Goal: Task Accomplishment & Management: Use online tool/utility

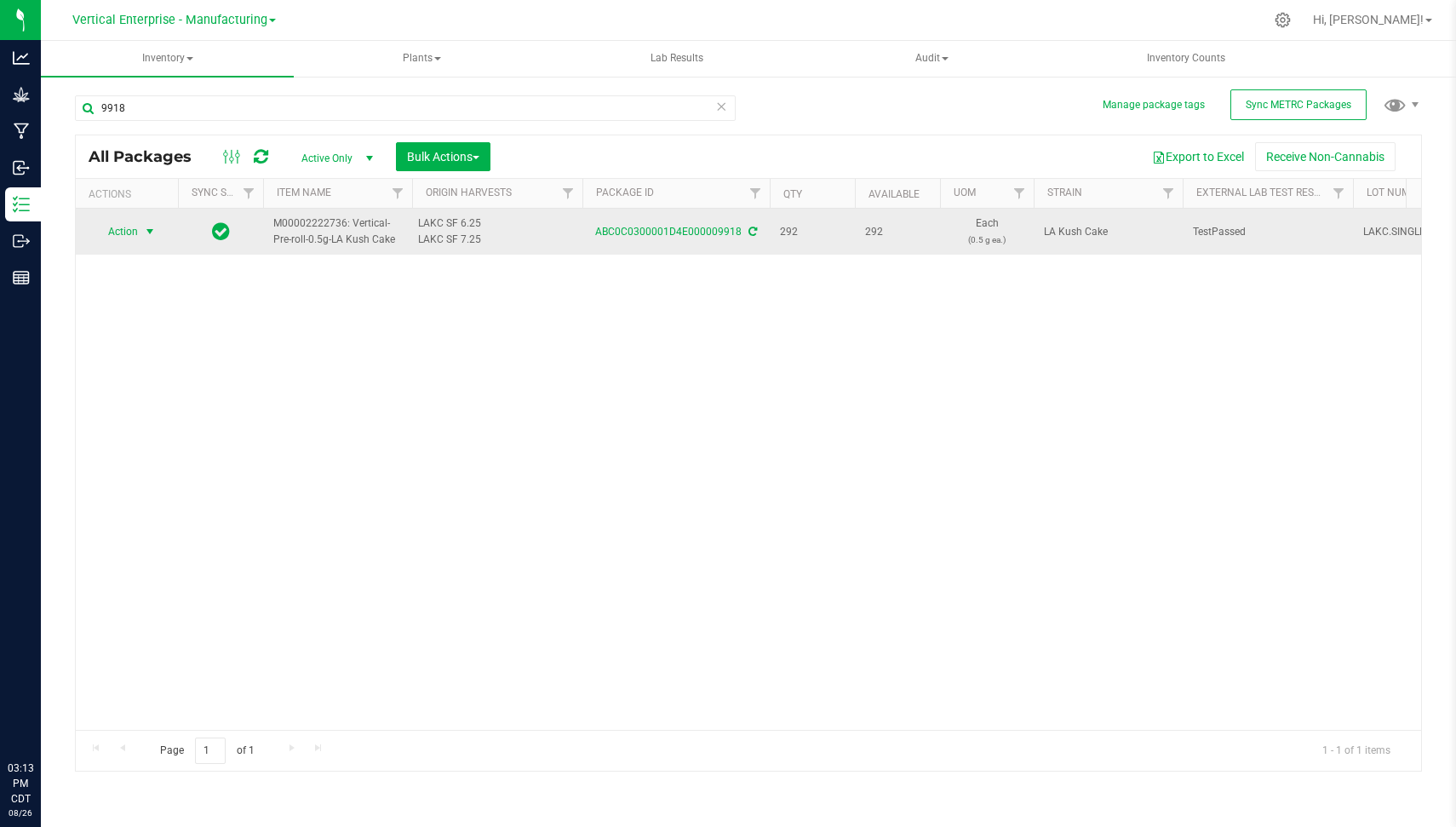
click at [114, 232] on span "Action" at bounding box center [116, 231] width 46 height 24
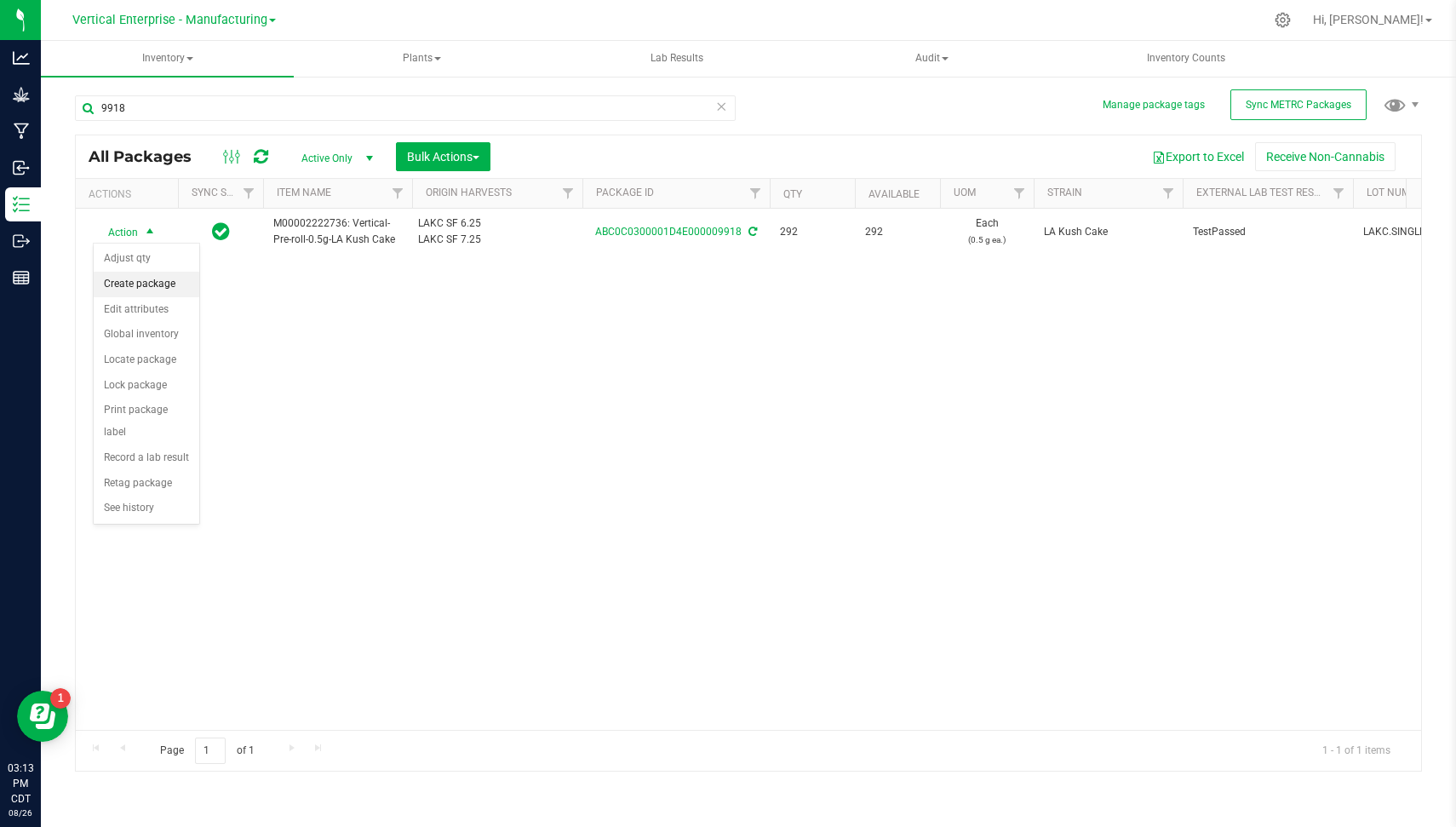
click at [139, 280] on li "Create package" at bounding box center [146, 285] width 106 height 25
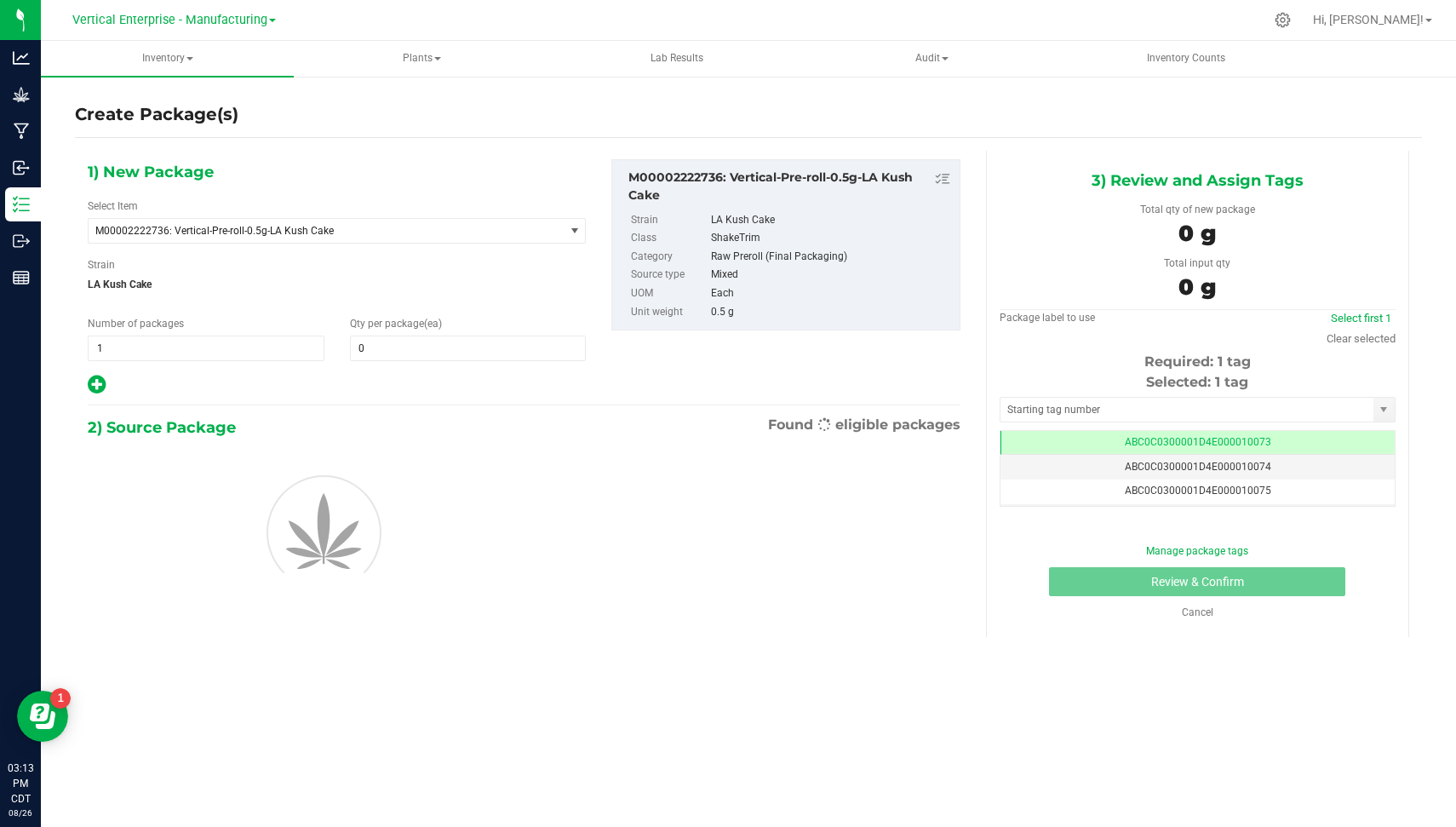
type input "0"
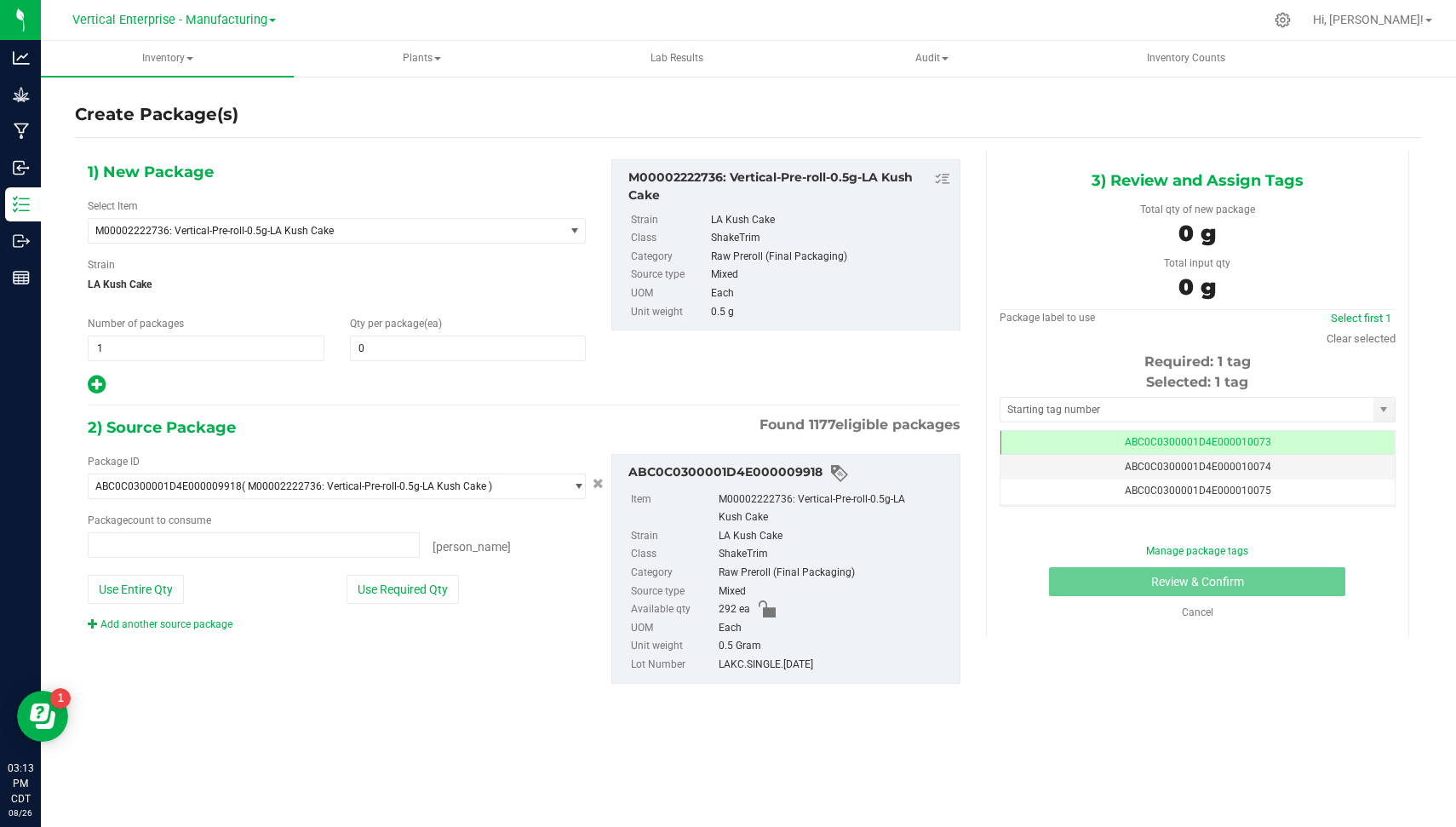
type input "0 ea"
click at [131, 348] on span "1 1" at bounding box center [206, 349] width 237 height 25
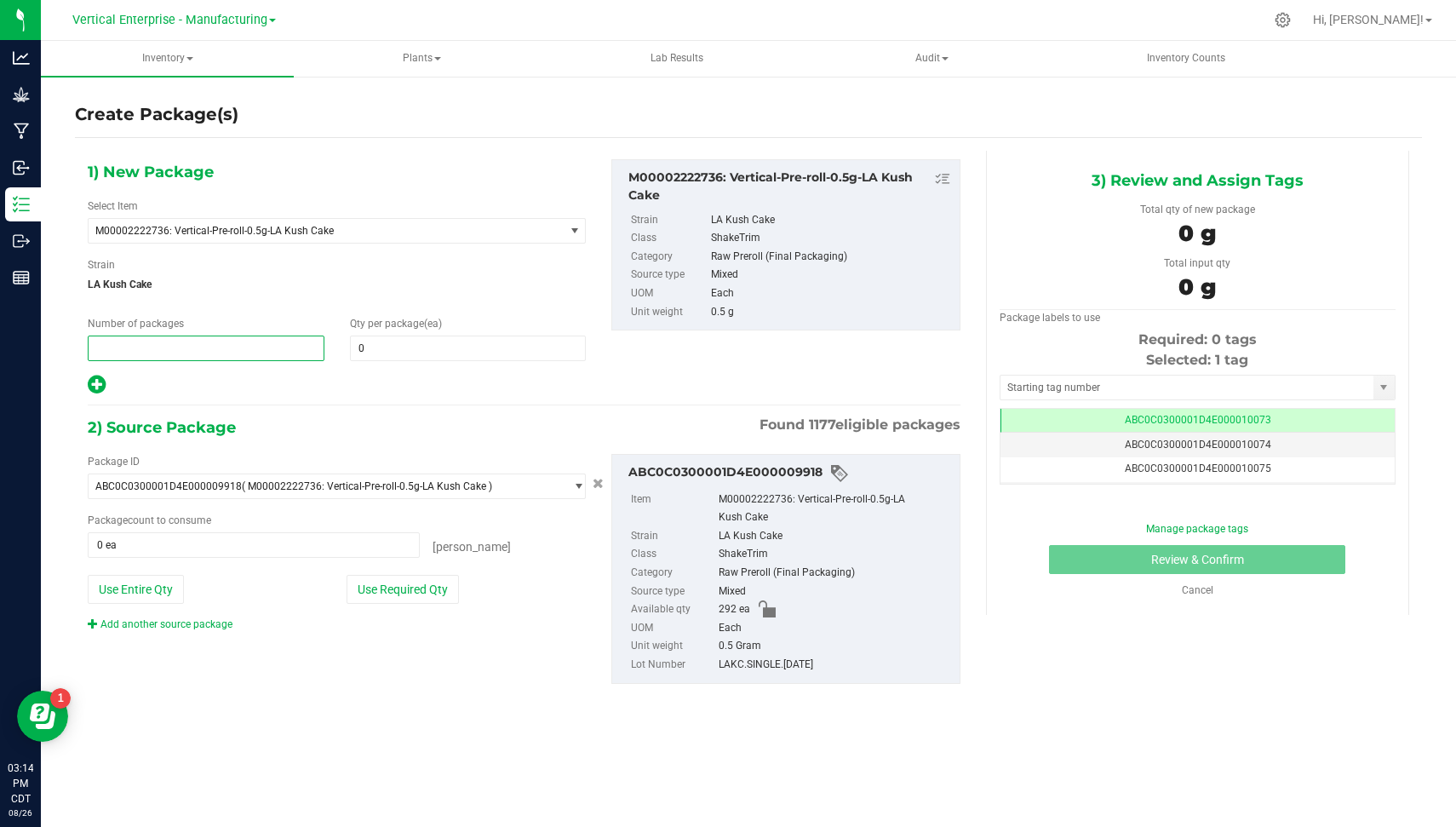
type input "4"
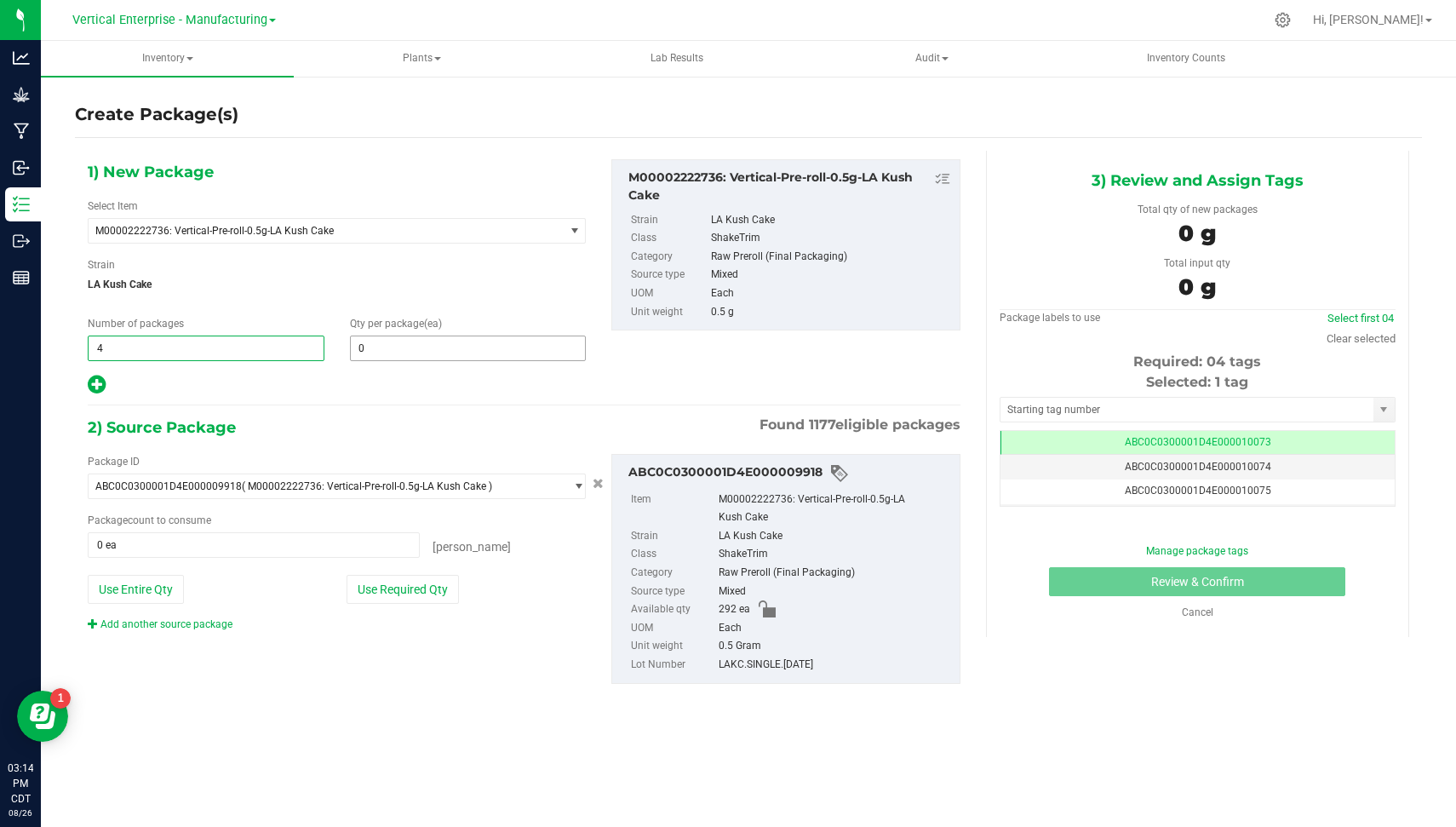
type input "4"
click at [400, 348] on span "0 0" at bounding box center [469, 349] width 237 height 25
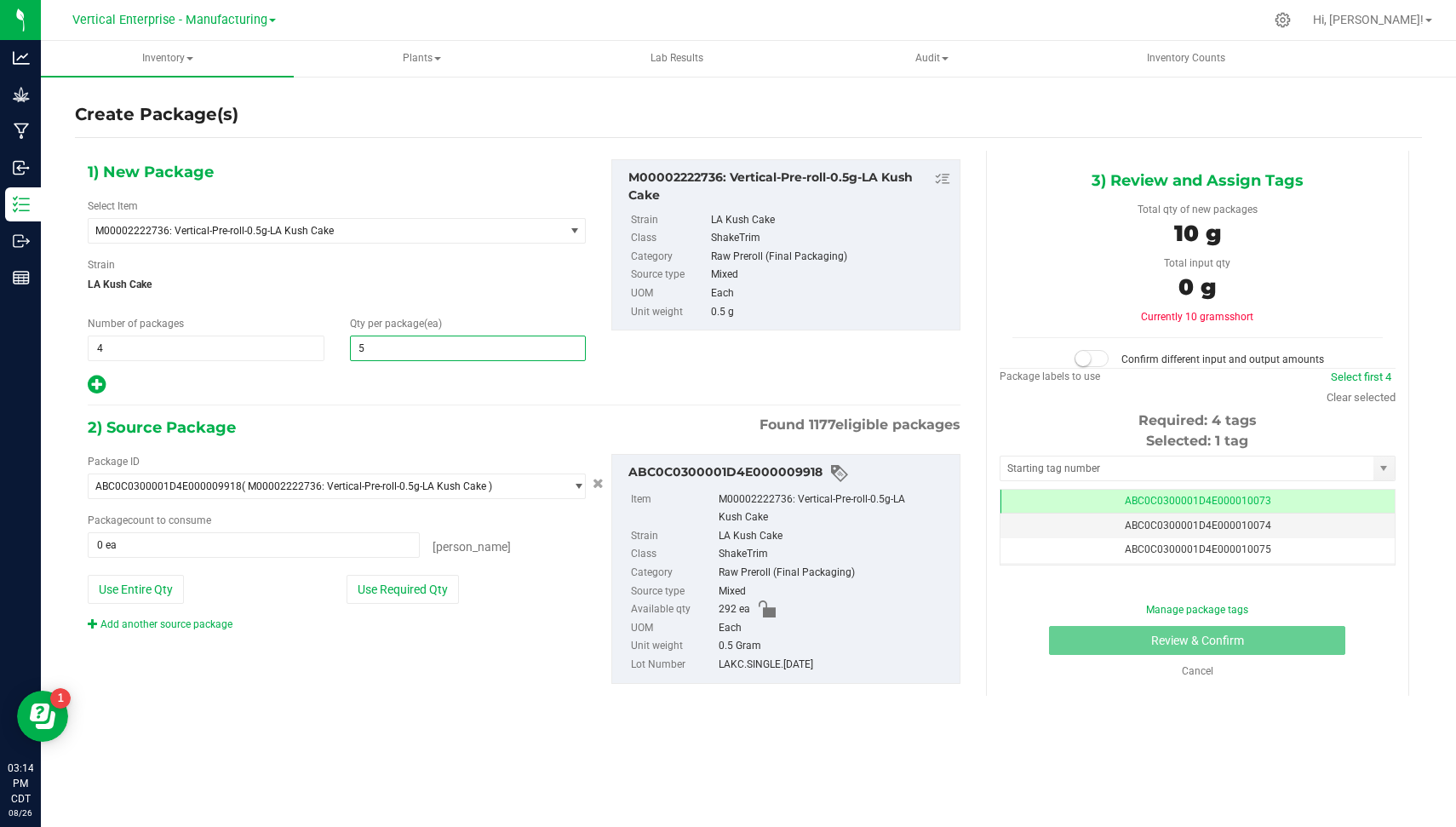
type input "50"
click at [391, 592] on button "Use Required Qty" at bounding box center [403, 590] width 112 height 29
type input "200 ea"
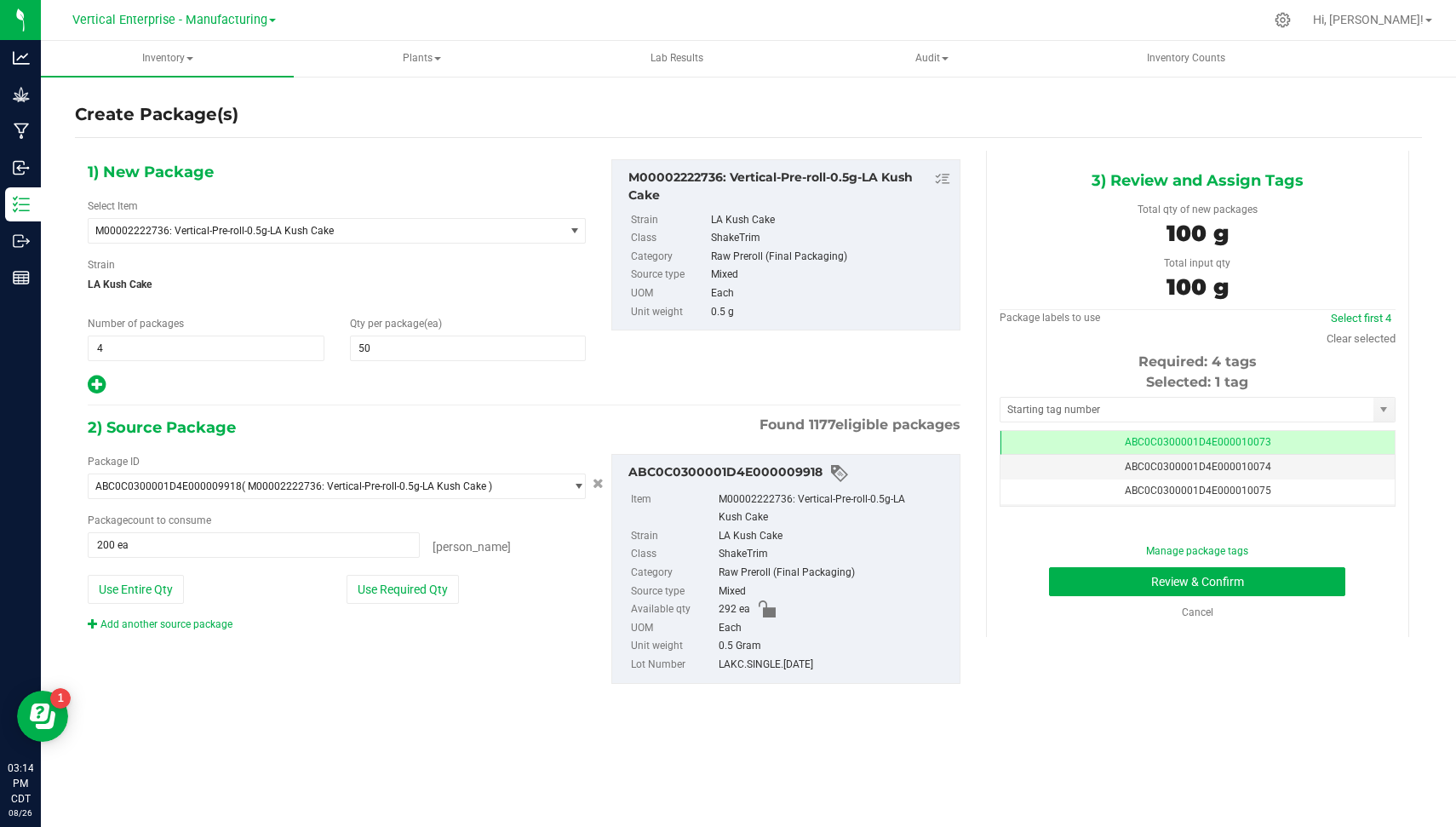
click at [1392, 316] on div "Select first 4" at bounding box center [1361, 319] width 69 height 17
click at [1377, 320] on link "Select first 4" at bounding box center [1361, 318] width 60 height 13
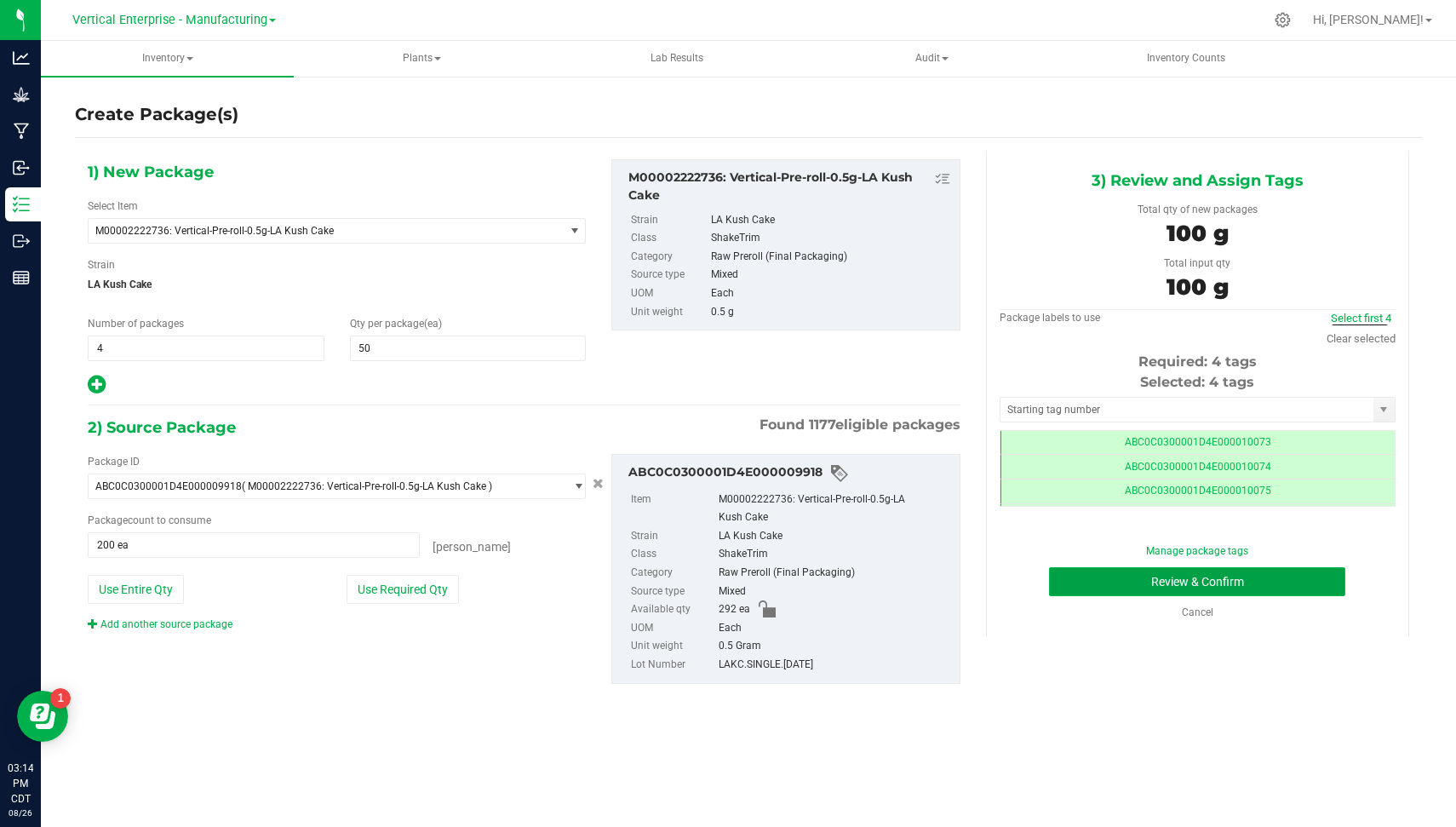
click at [1091, 567] on button "Review & Confirm" at bounding box center [1198, 582] width 296 height 29
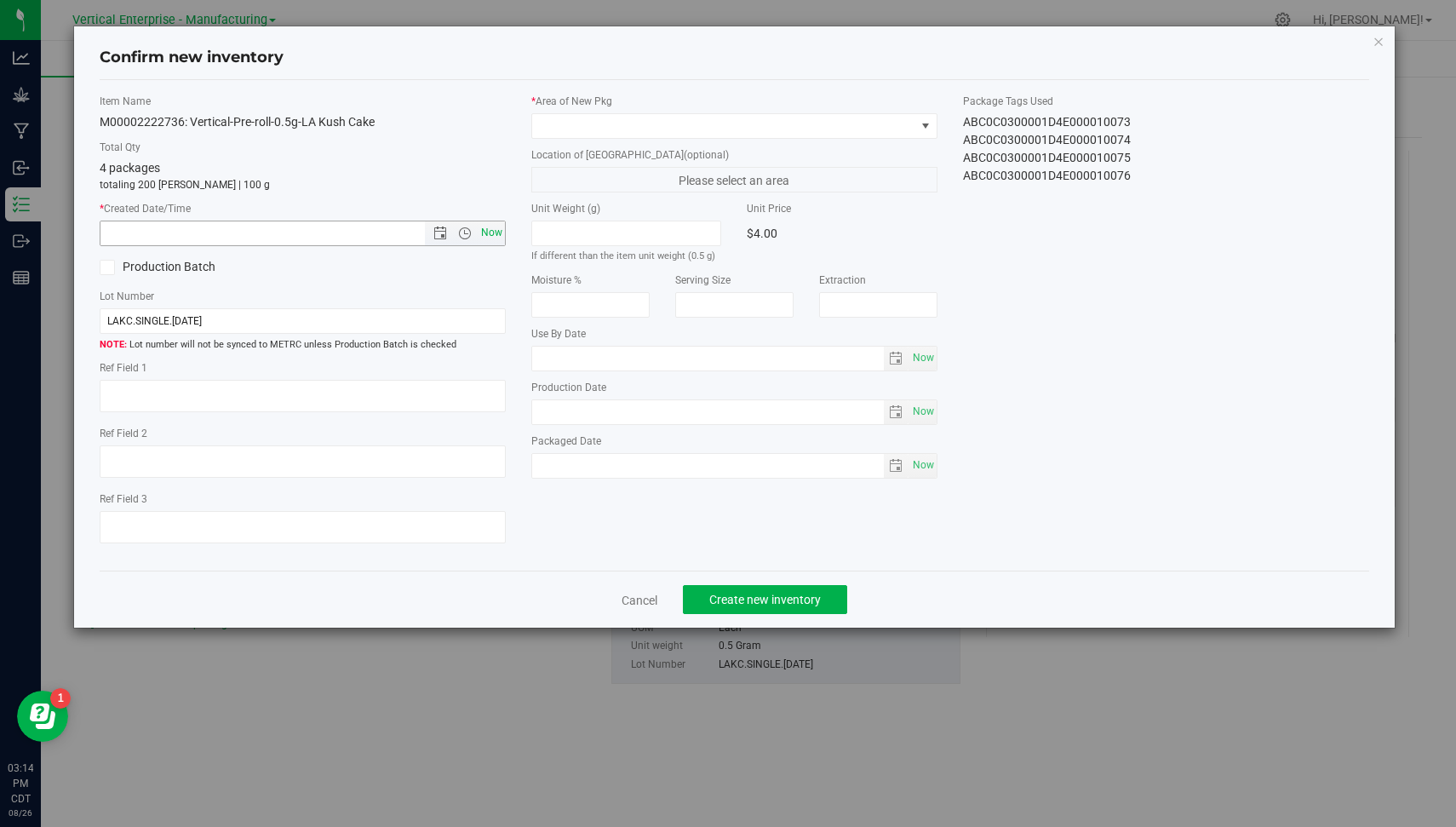
click at [486, 224] on span "Now" at bounding box center [493, 233] width 29 height 25
type input "[DATE] 3:14 PM"
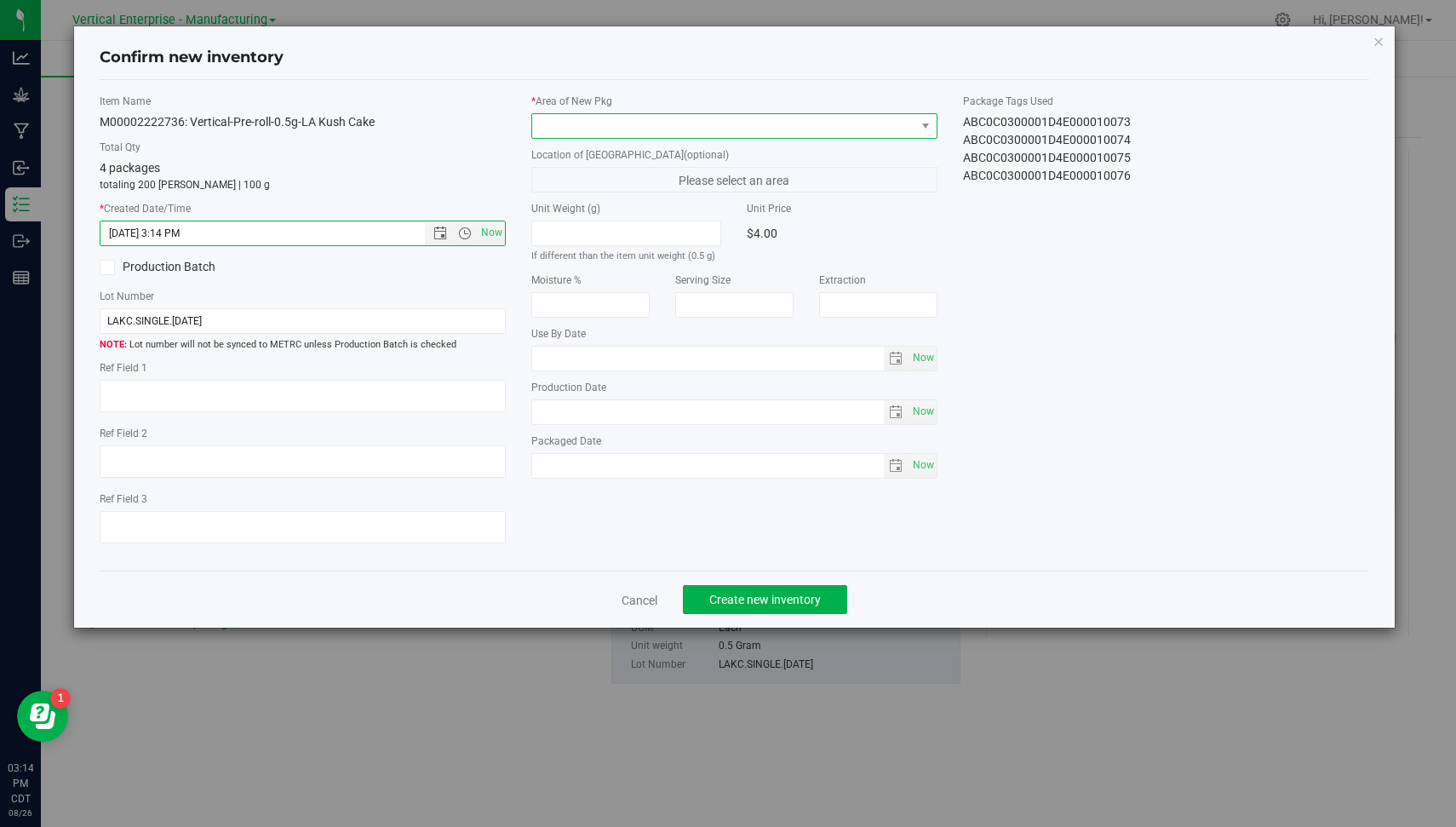
click at [628, 119] on span at bounding box center [724, 126] width 383 height 24
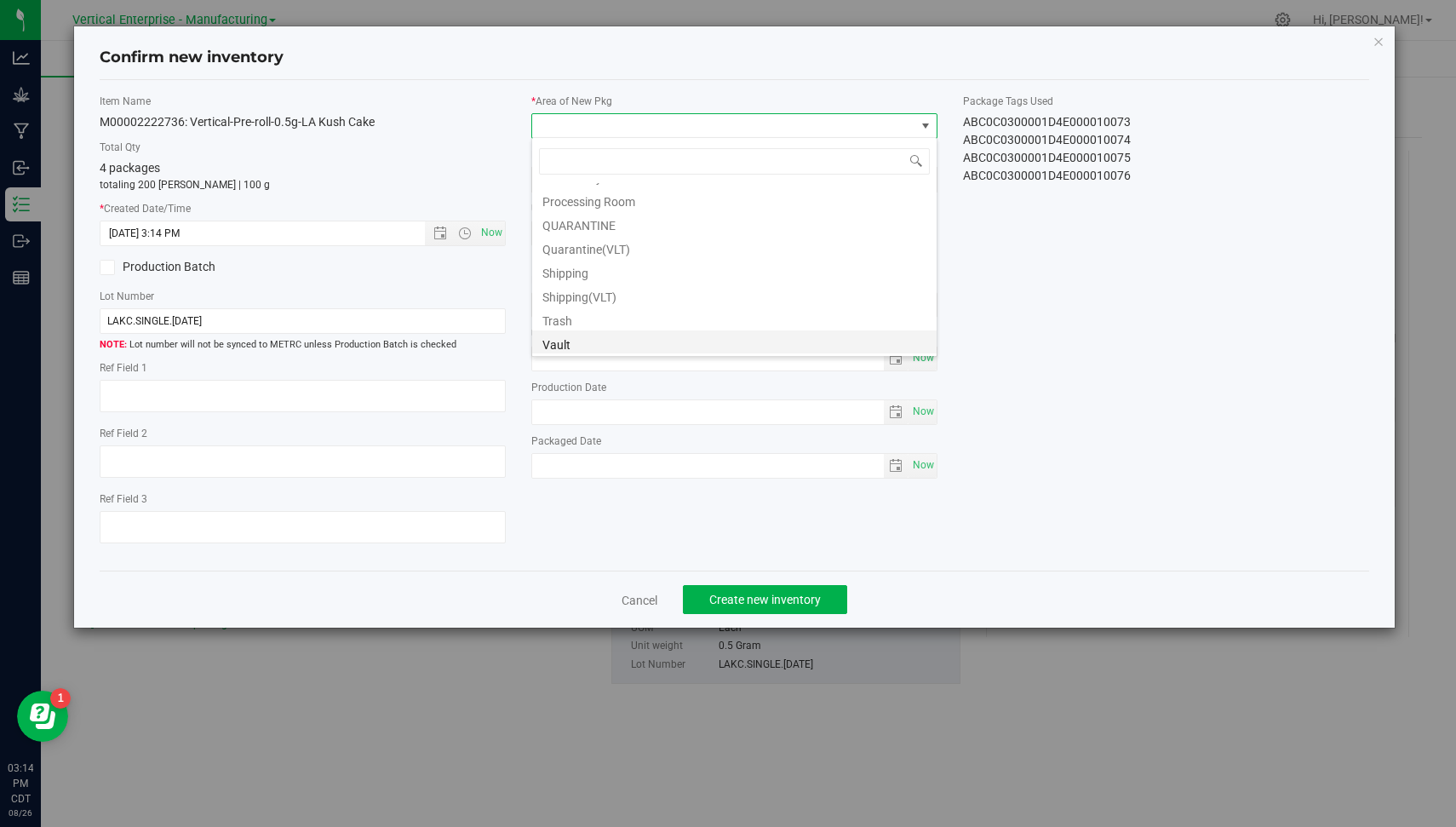
click at [893, 340] on li "Vault" at bounding box center [735, 342] width 405 height 24
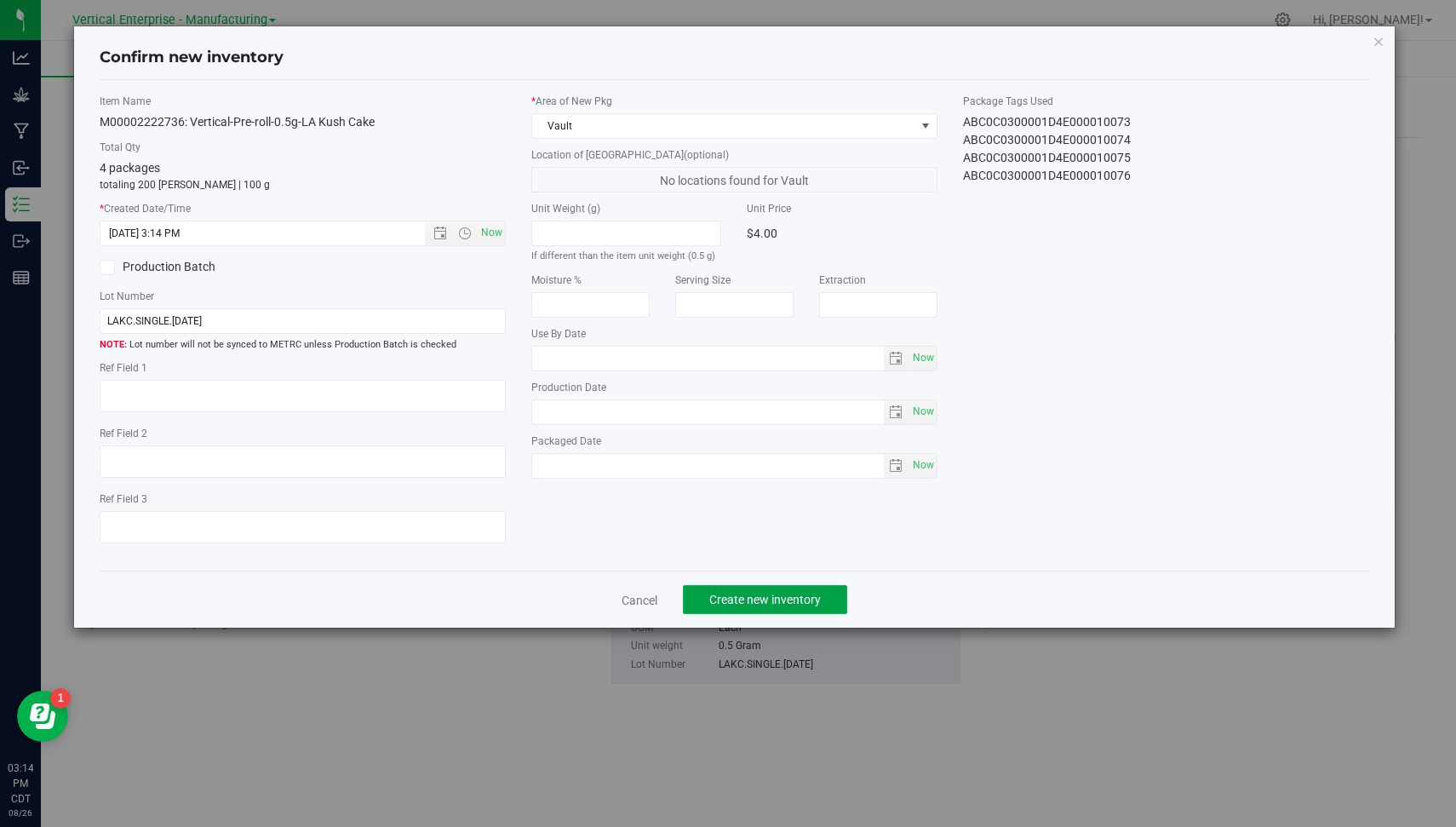
click at [761, 597] on span "Create new inventory" at bounding box center [765, 599] width 111 height 14
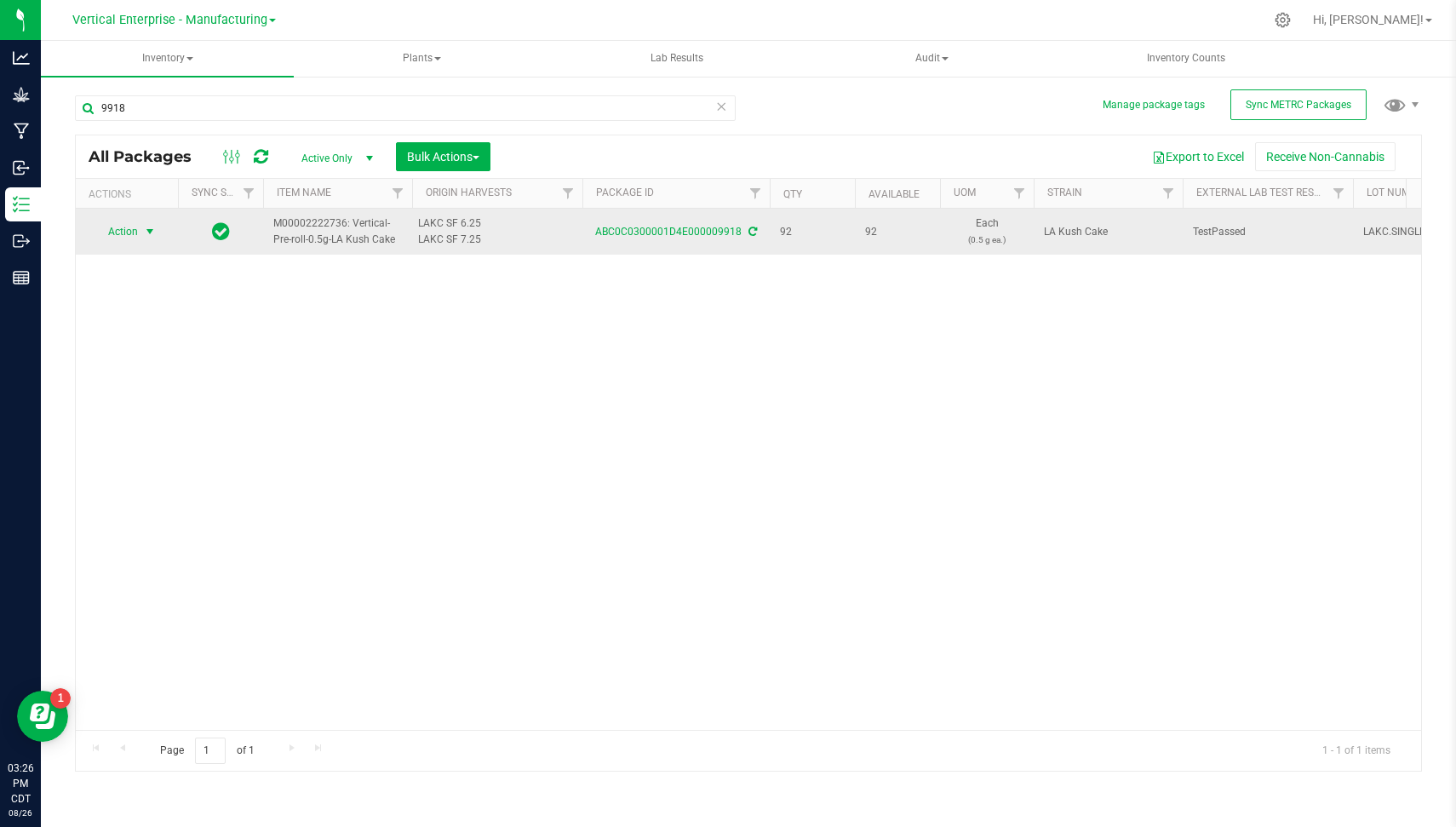
click at [139, 234] on span "select" at bounding box center [150, 231] width 21 height 24
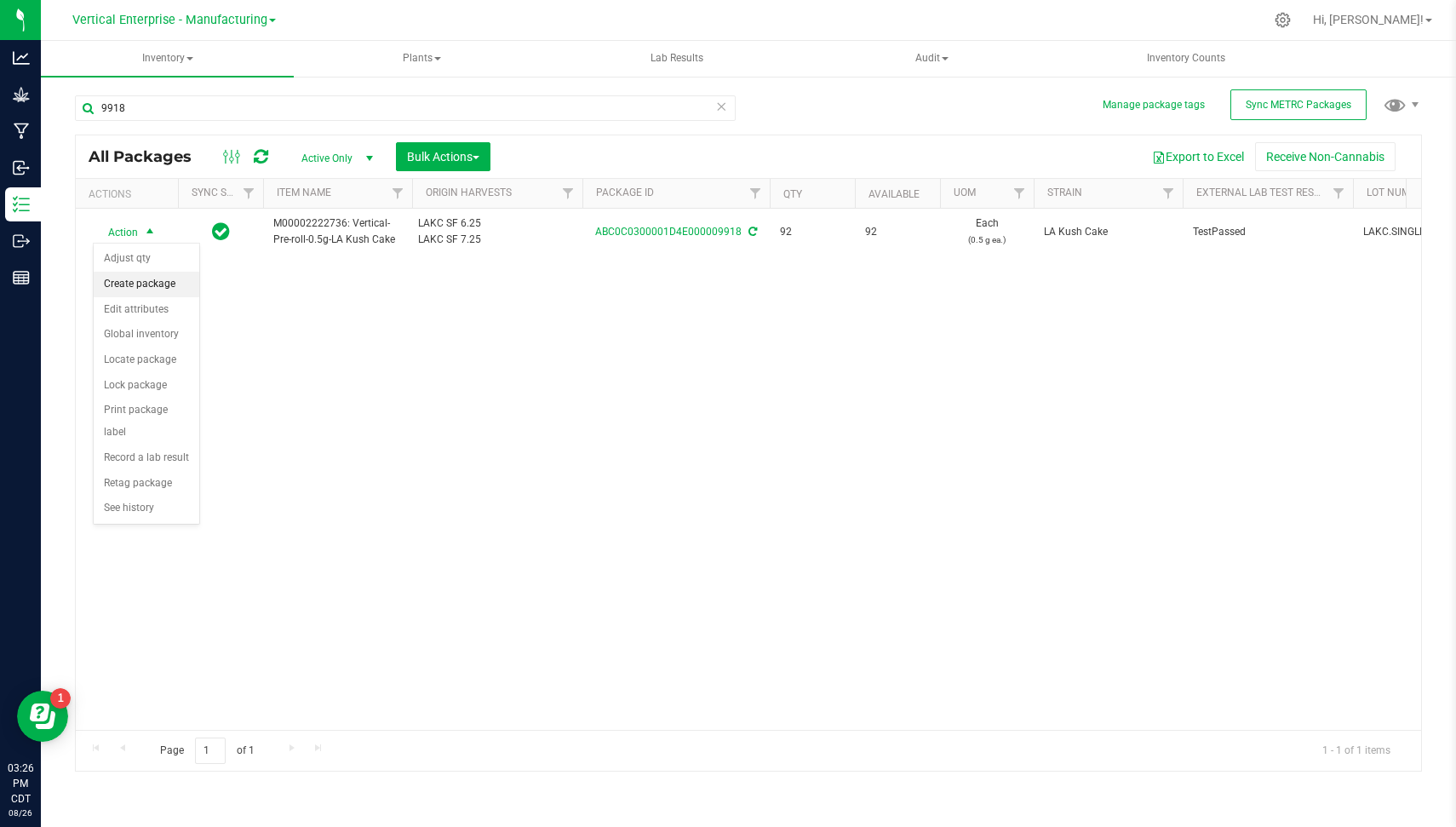
click at [167, 277] on li "Create package" at bounding box center [146, 285] width 106 height 25
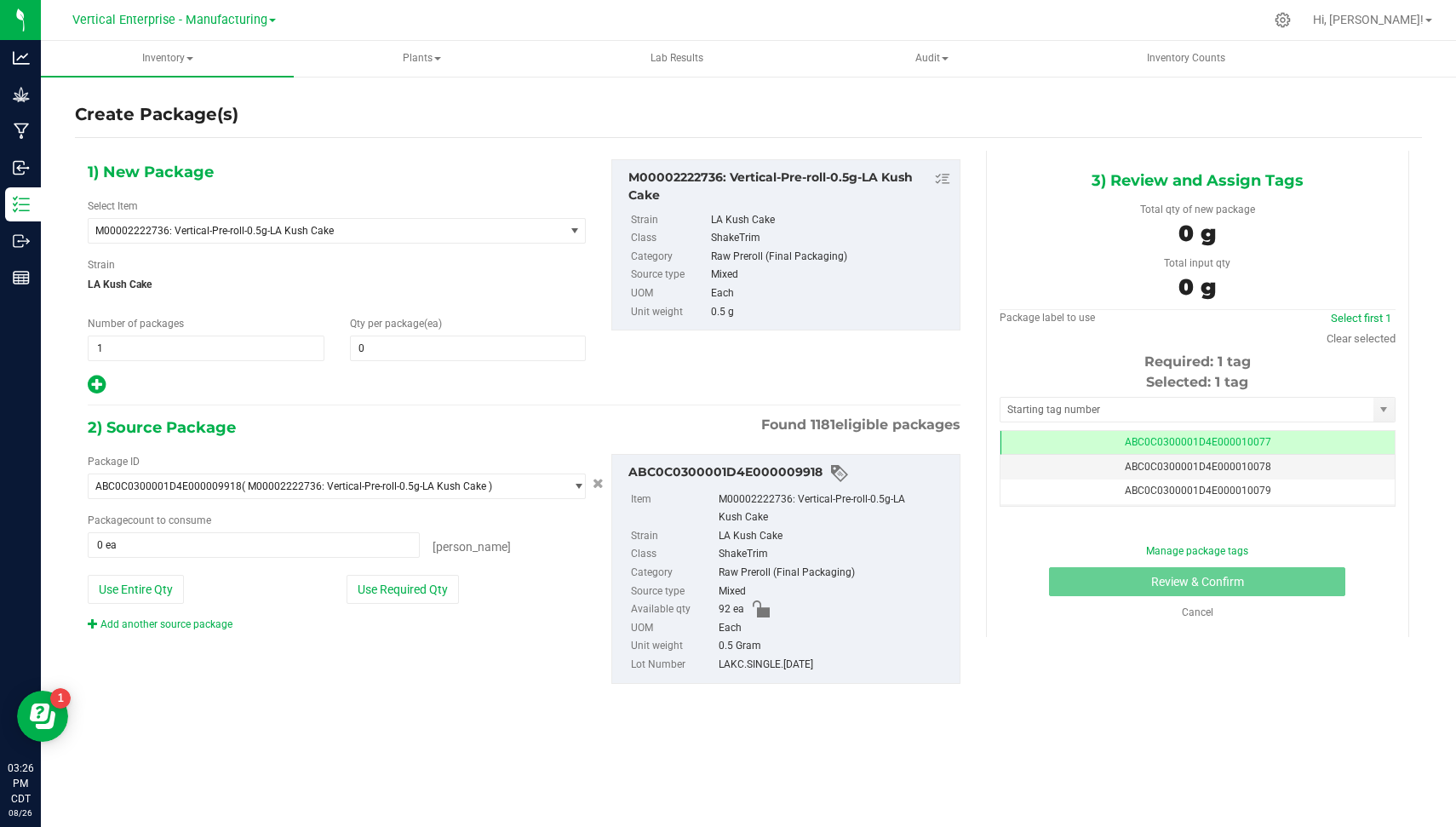
click at [106, 380] on div at bounding box center [337, 384] width 499 height 22
click at [97, 380] on icon at bounding box center [97, 384] width 17 height 21
type input "0"
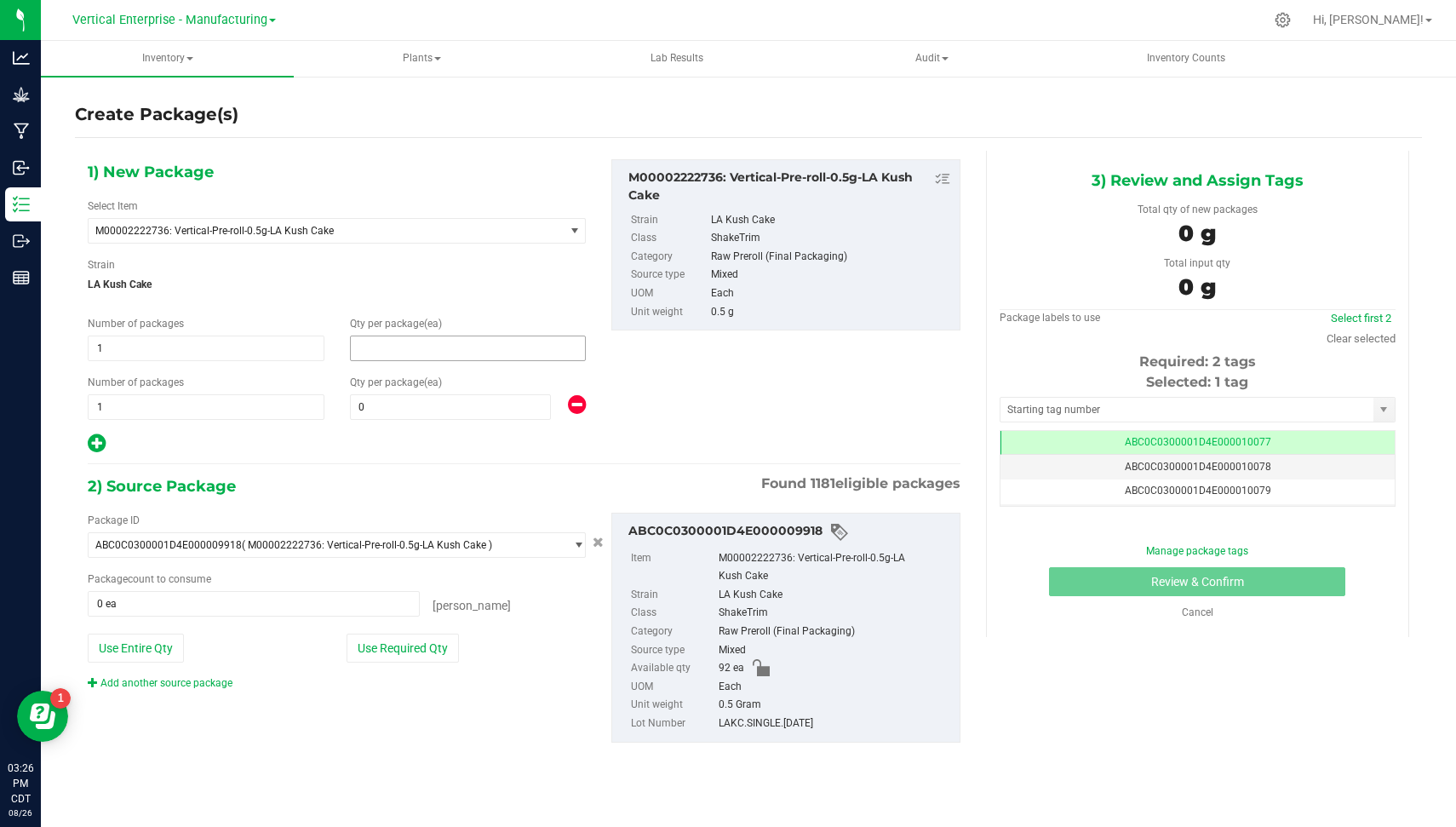
click at [393, 351] on span at bounding box center [469, 349] width 237 height 25
type input "50"
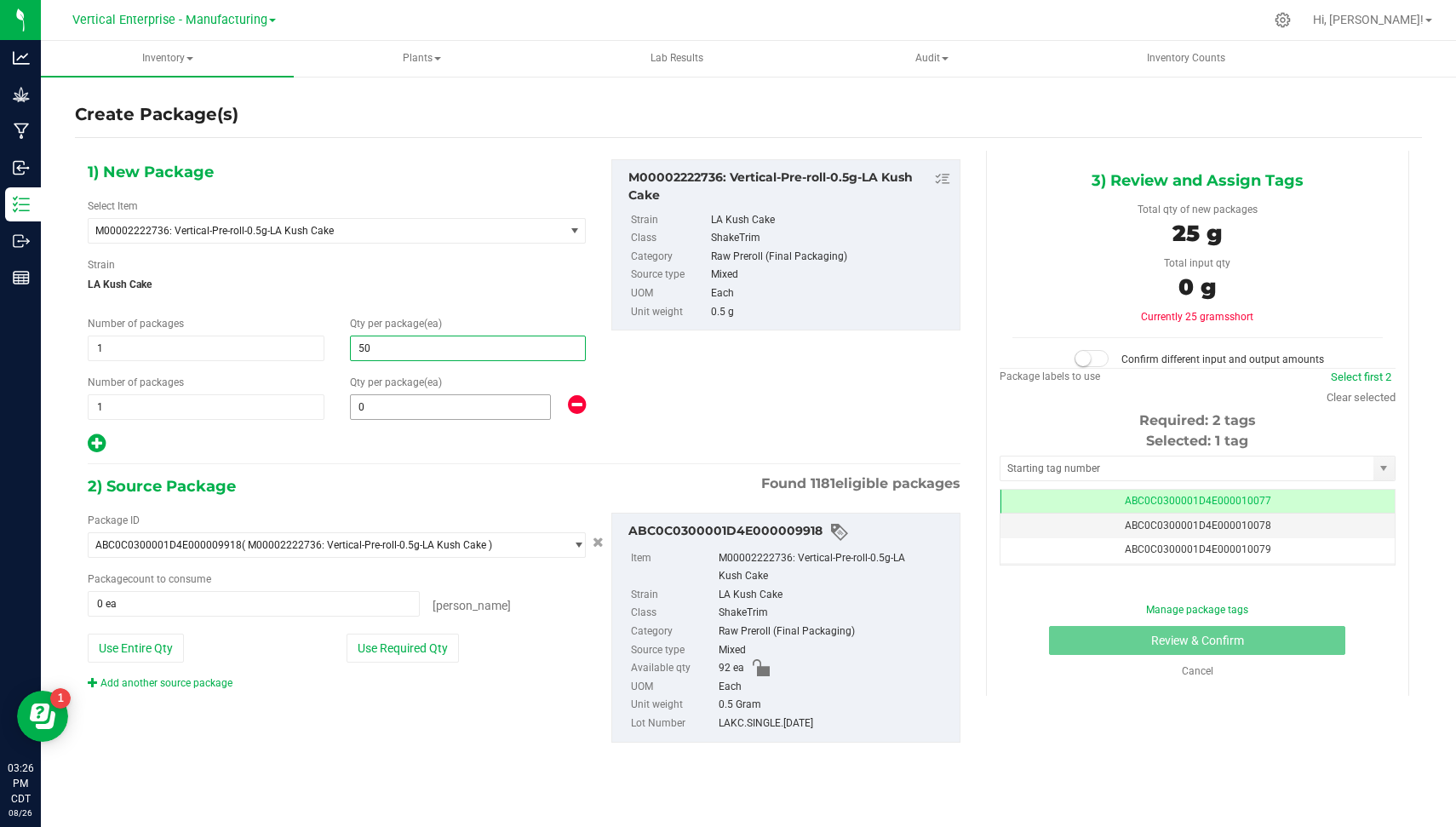
type input "50"
click at [393, 408] on span "0 0" at bounding box center [451, 407] width 201 height 25
type input "42"
click at [365, 641] on button "Use Required Qty" at bounding box center [403, 649] width 112 height 29
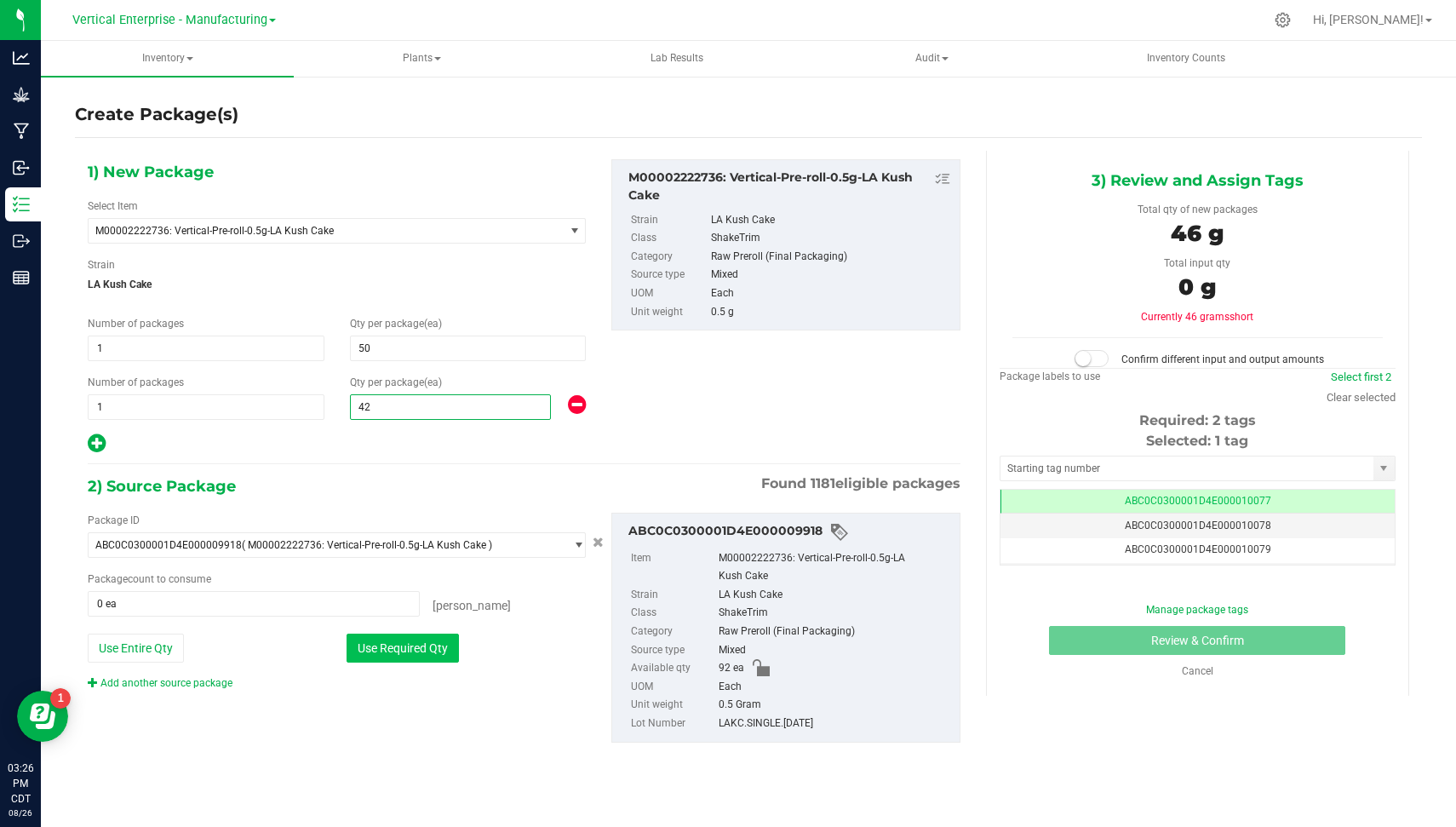
type input "92 ea"
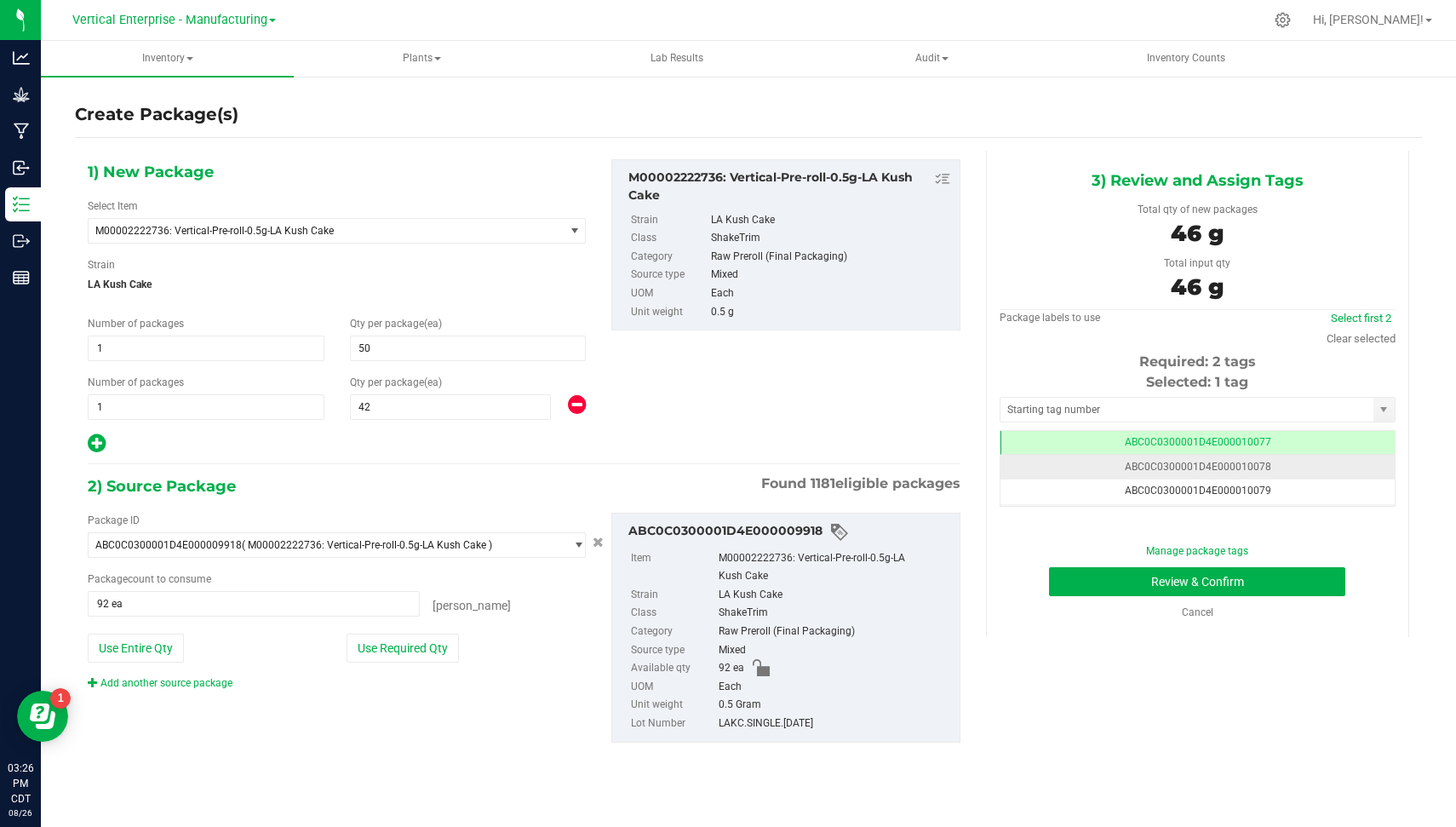
click at [1256, 456] on td "ABC0C0300001D4E000010078" at bounding box center [1198, 468] width 394 height 25
click at [1318, 578] on button "Review & Confirm" at bounding box center [1198, 582] width 296 height 29
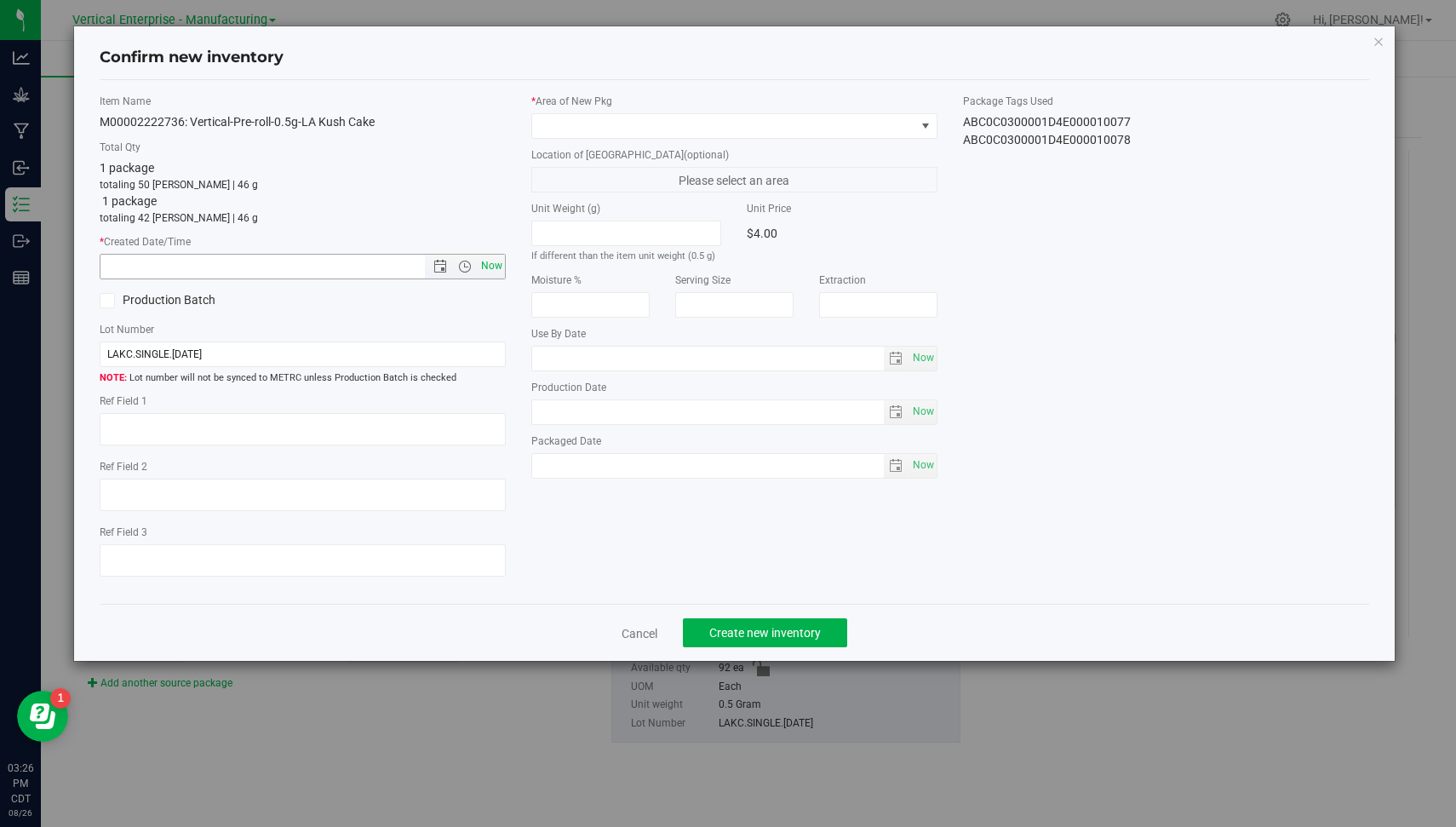
click at [494, 265] on span "Now" at bounding box center [493, 266] width 29 height 25
type input "[DATE] 3:26 PM"
click at [621, 130] on span at bounding box center [724, 126] width 383 height 24
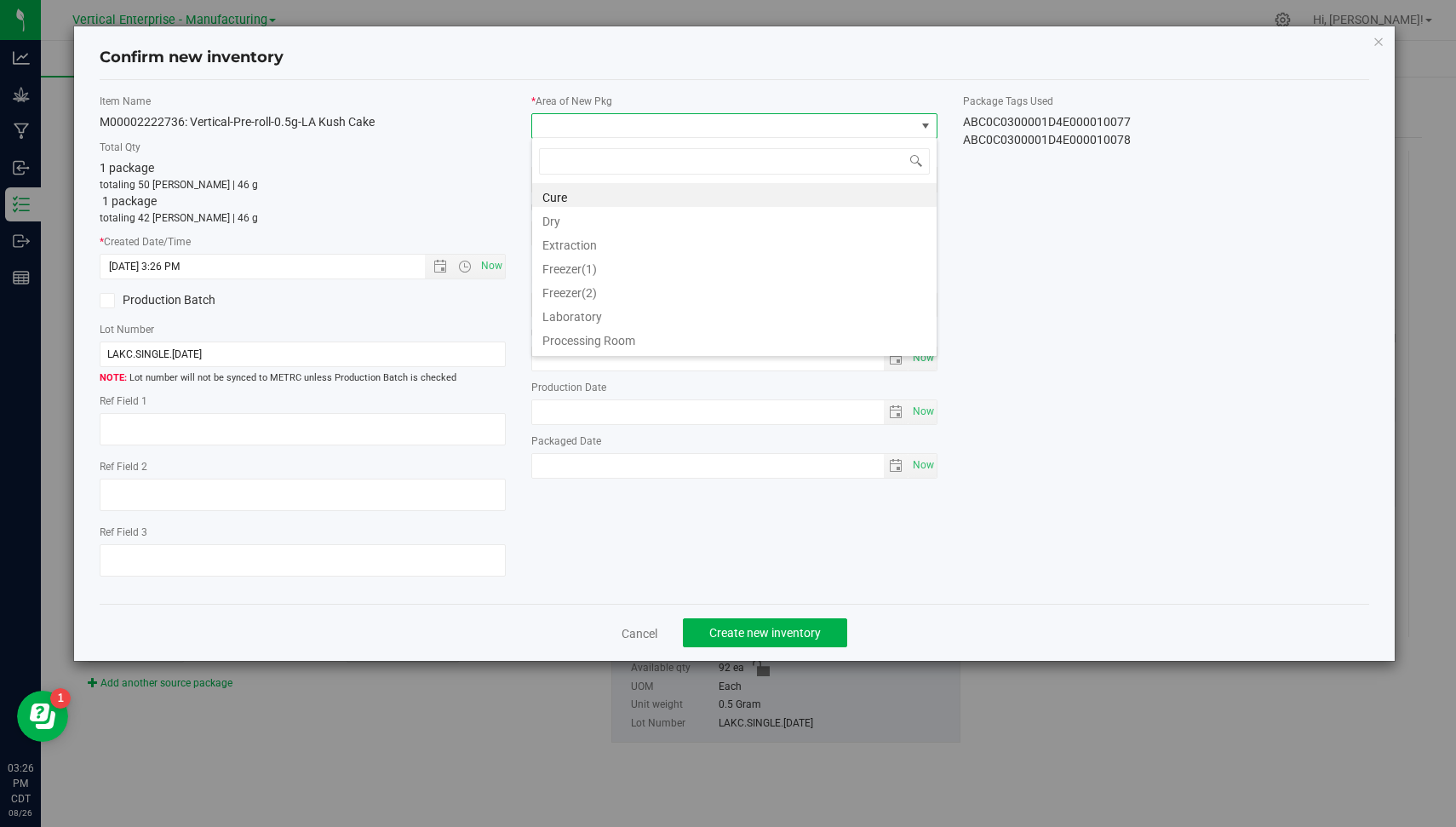
scroll to position [138, 0]
click at [873, 343] on li "Vault" at bounding box center [735, 342] width 405 height 24
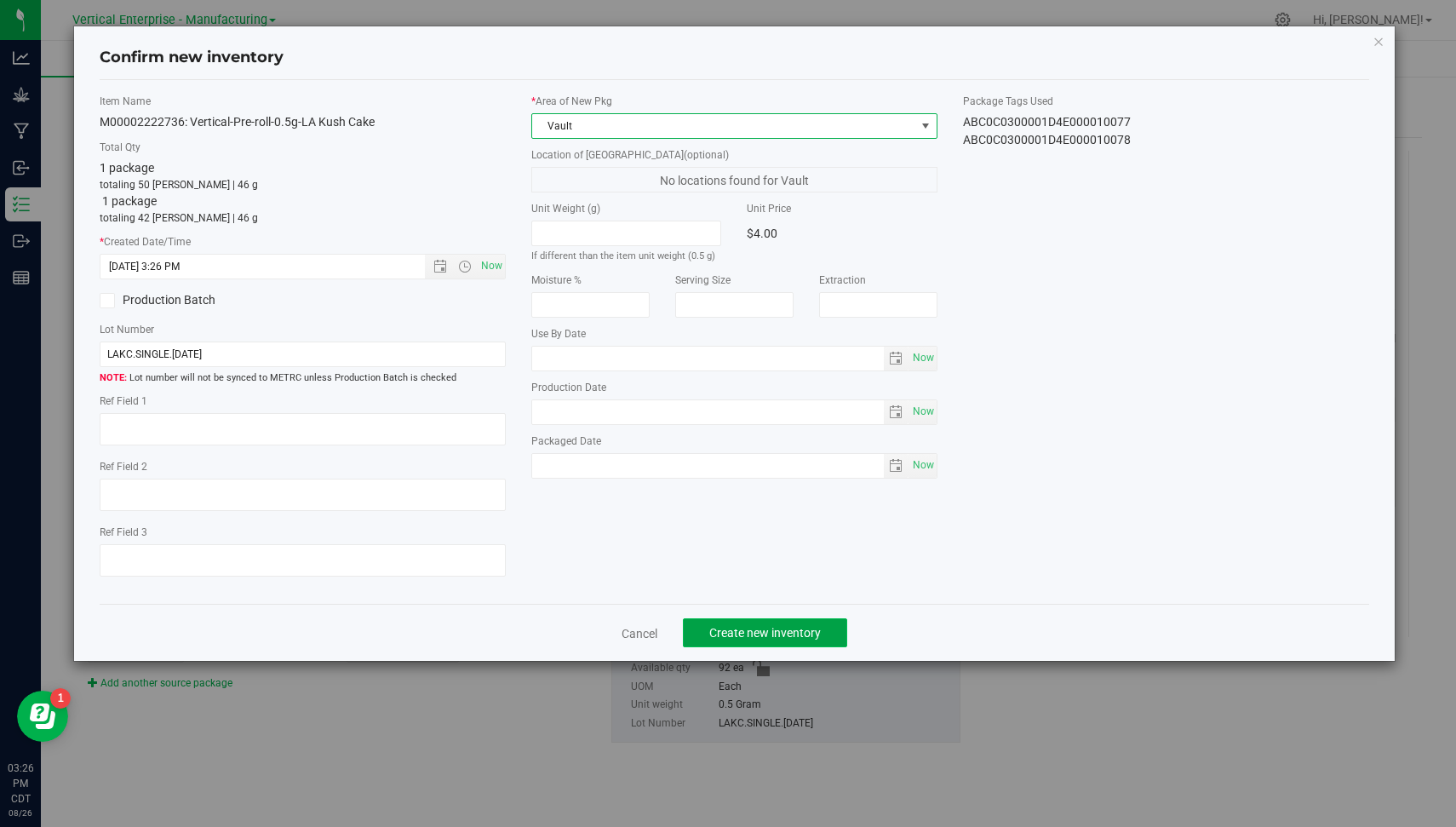
click at [754, 639] on button "Create new inventory" at bounding box center [766, 633] width 165 height 29
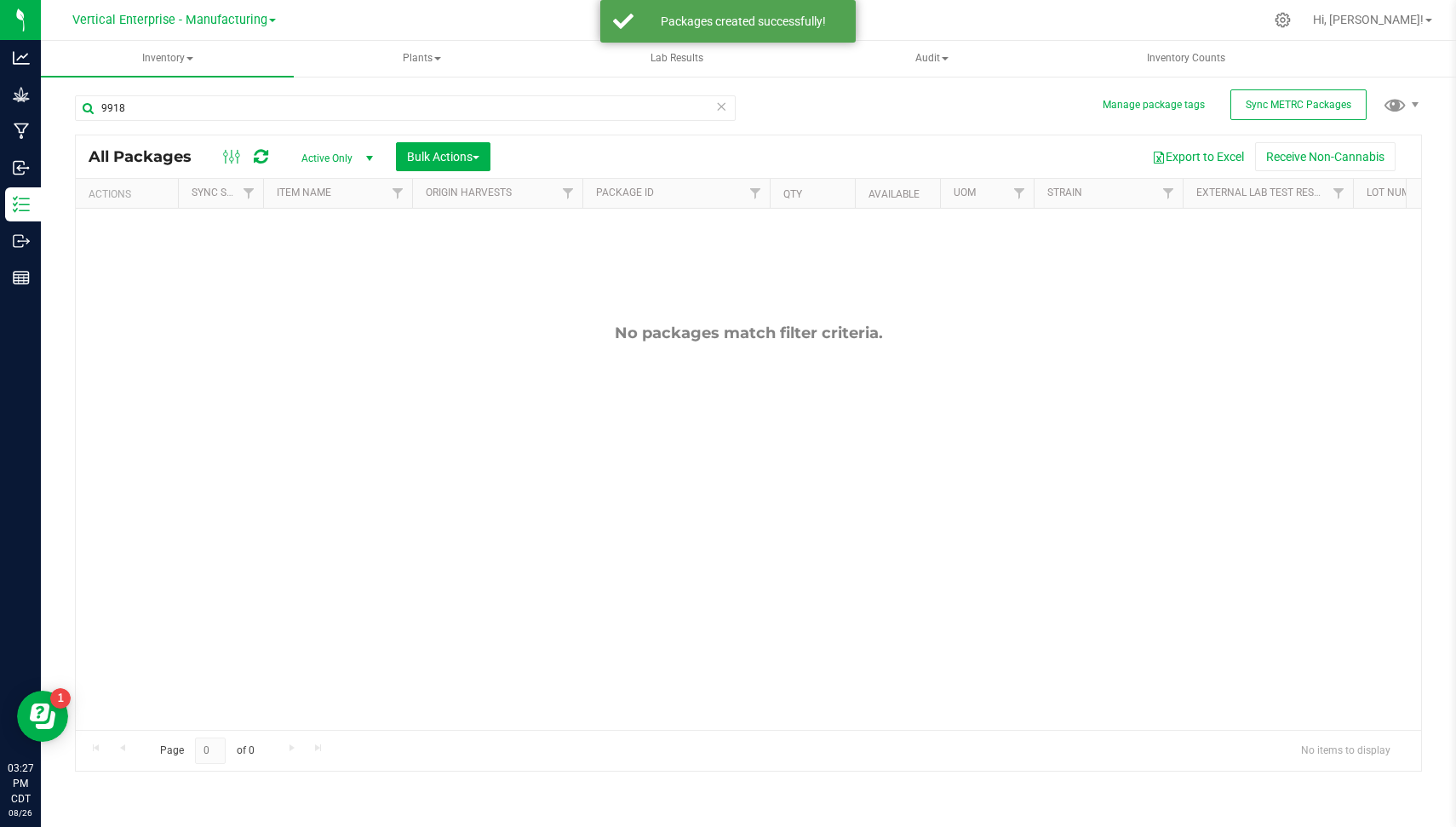
click at [721, 108] on icon at bounding box center [721, 106] width 12 height 20
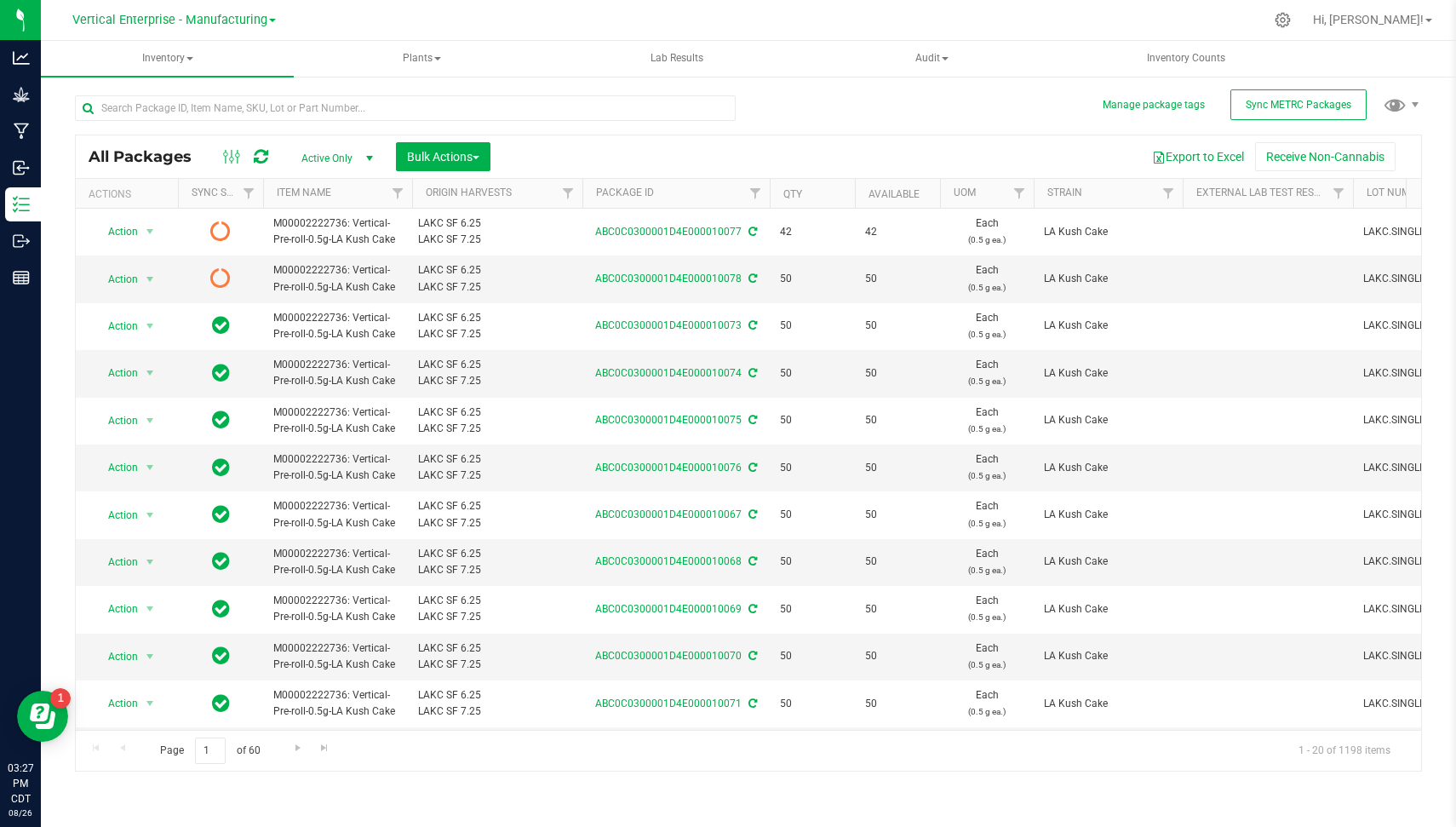
click at [265, 158] on icon at bounding box center [260, 157] width 15 height 17
click at [1296, 103] on span "Sync METRC Packages" at bounding box center [1298, 105] width 106 height 12
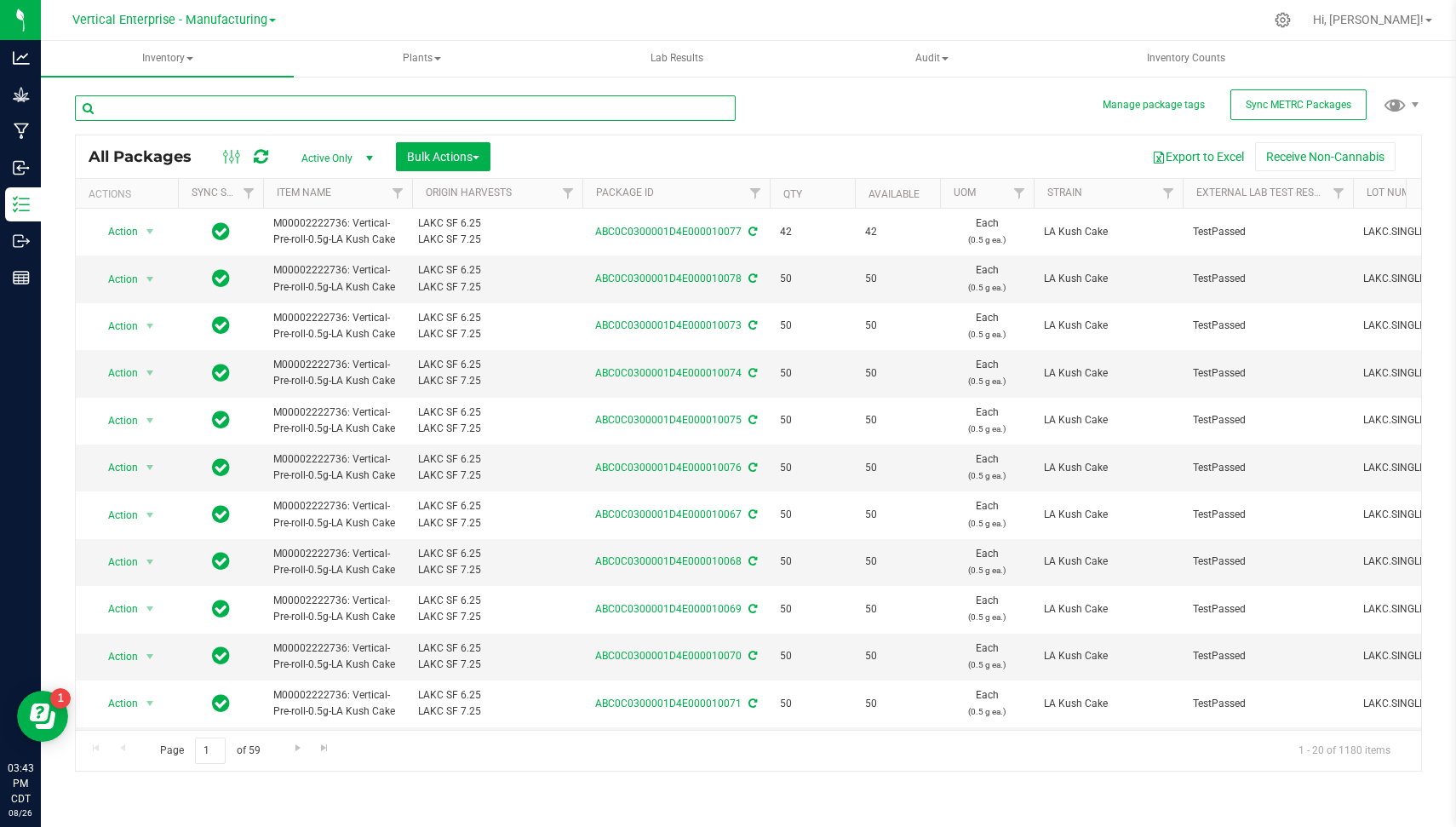
click at [300, 118] on input "text" at bounding box center [405, 108] width 661 height 25
type input "l"
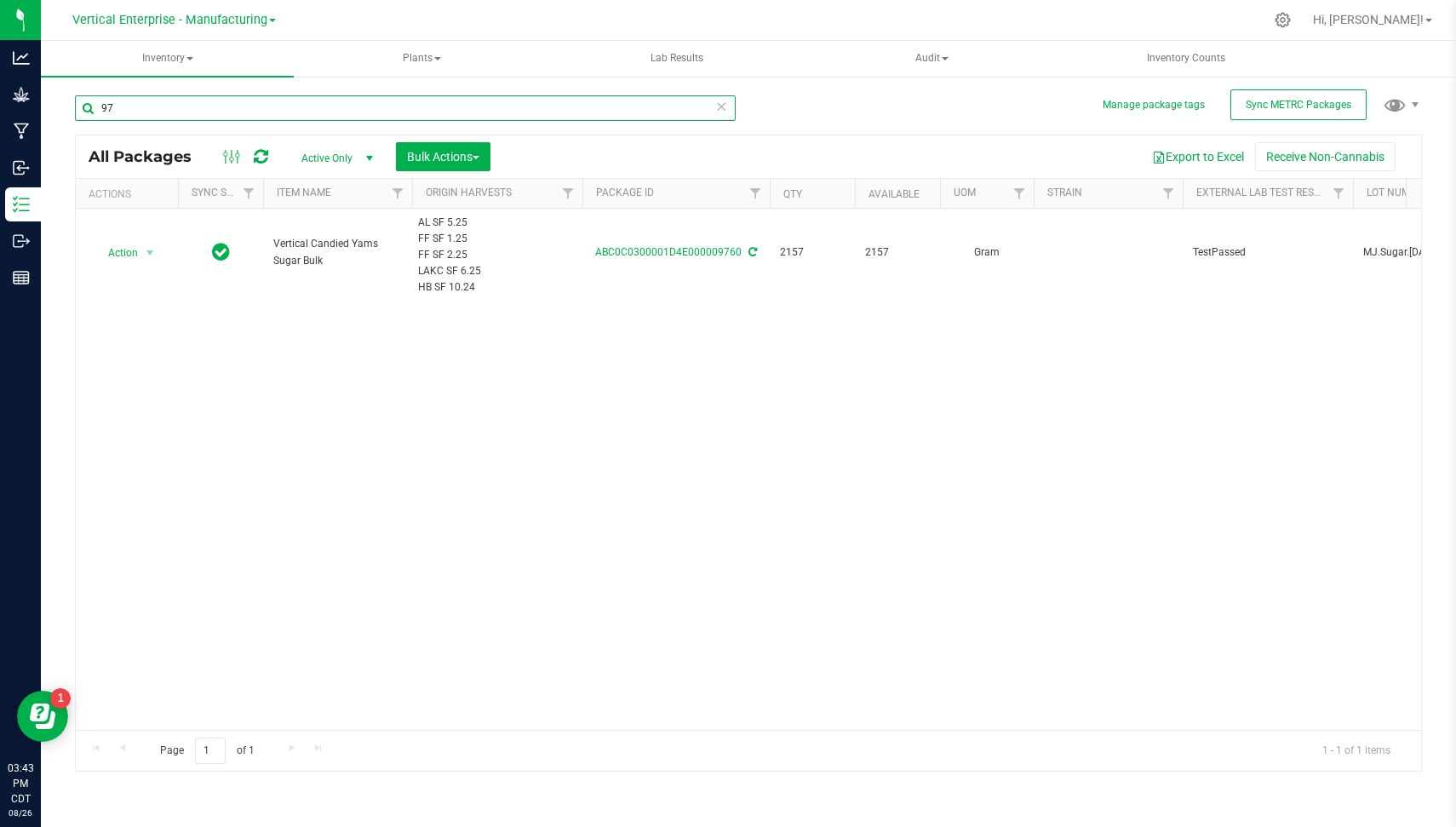
type input "9"
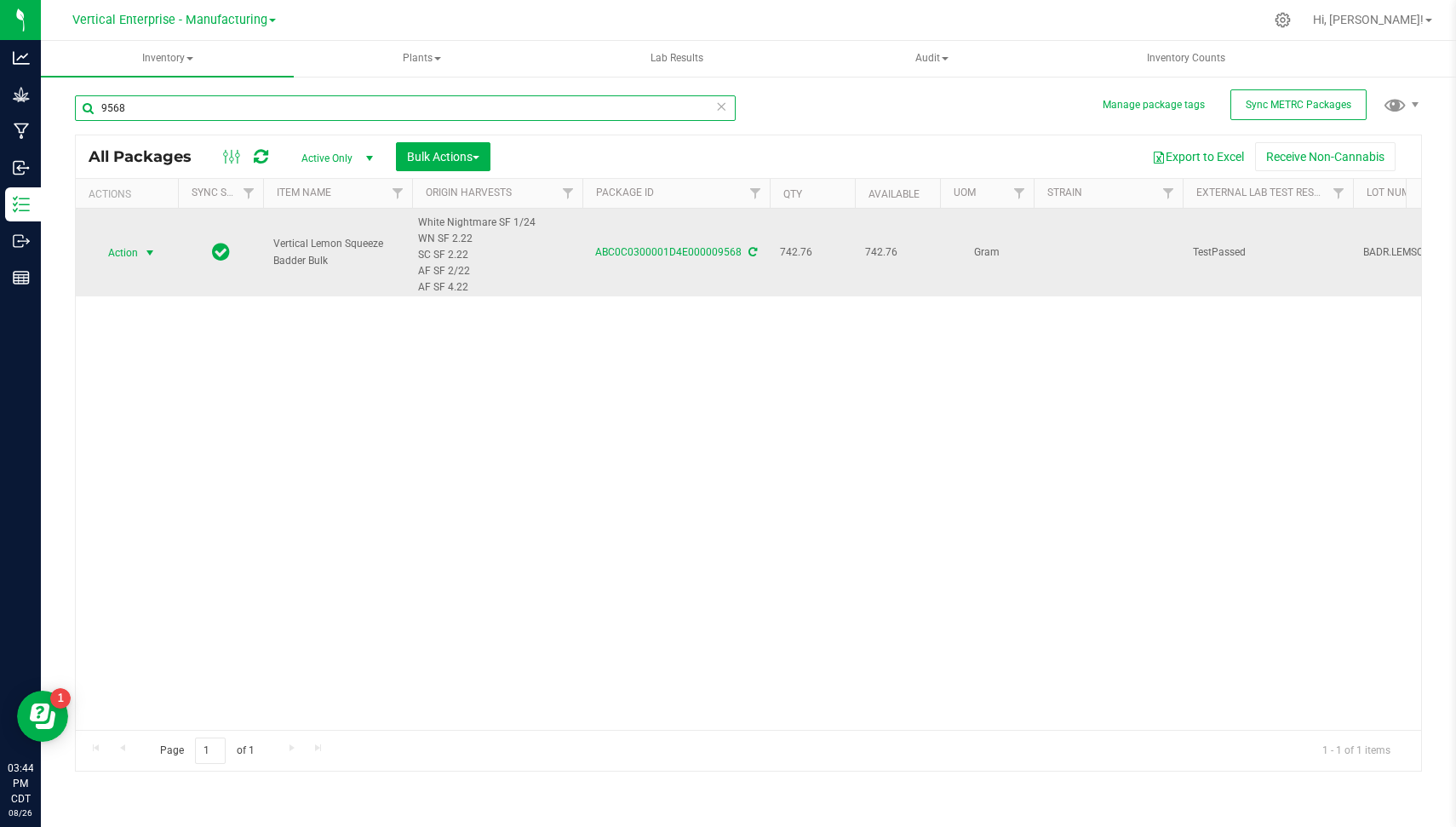
type input "9568"
click at [153, 252] on span "select" at bounding box center [150, 253] width 14 height 14
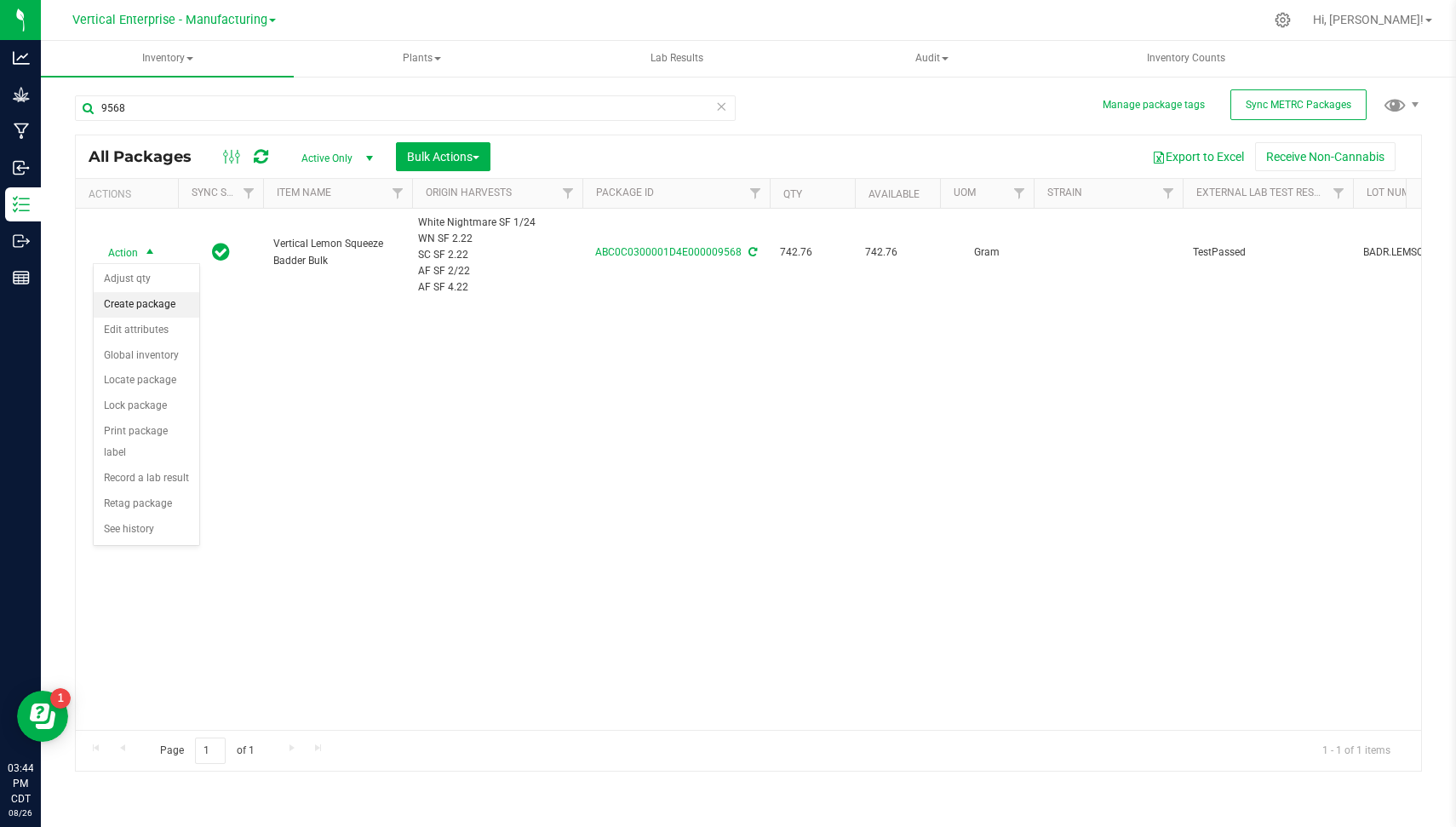
click at [176, 303] on li "Create package" at bounding box center [146, 305] width 106 height 25
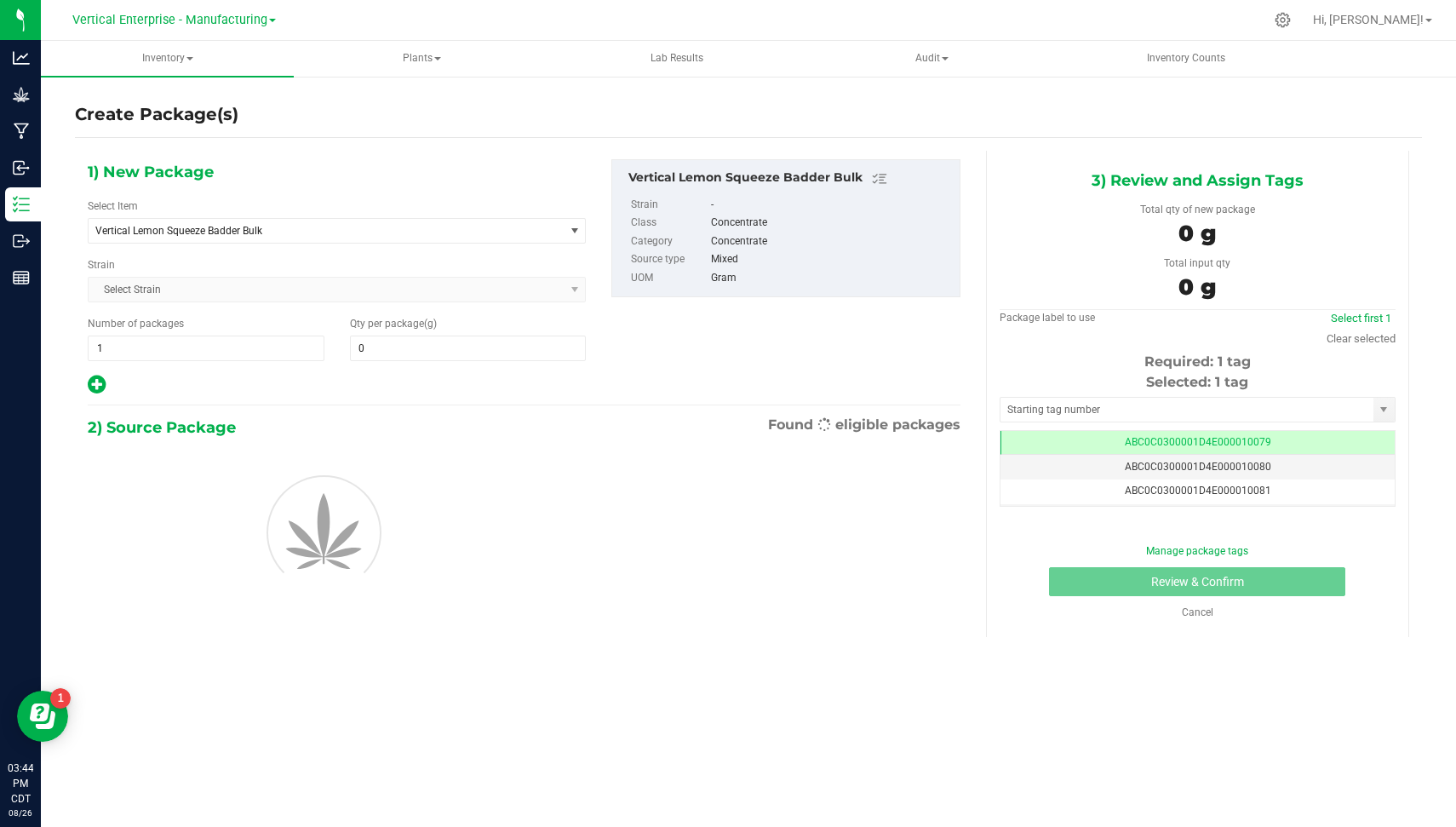
type input "0.0000"
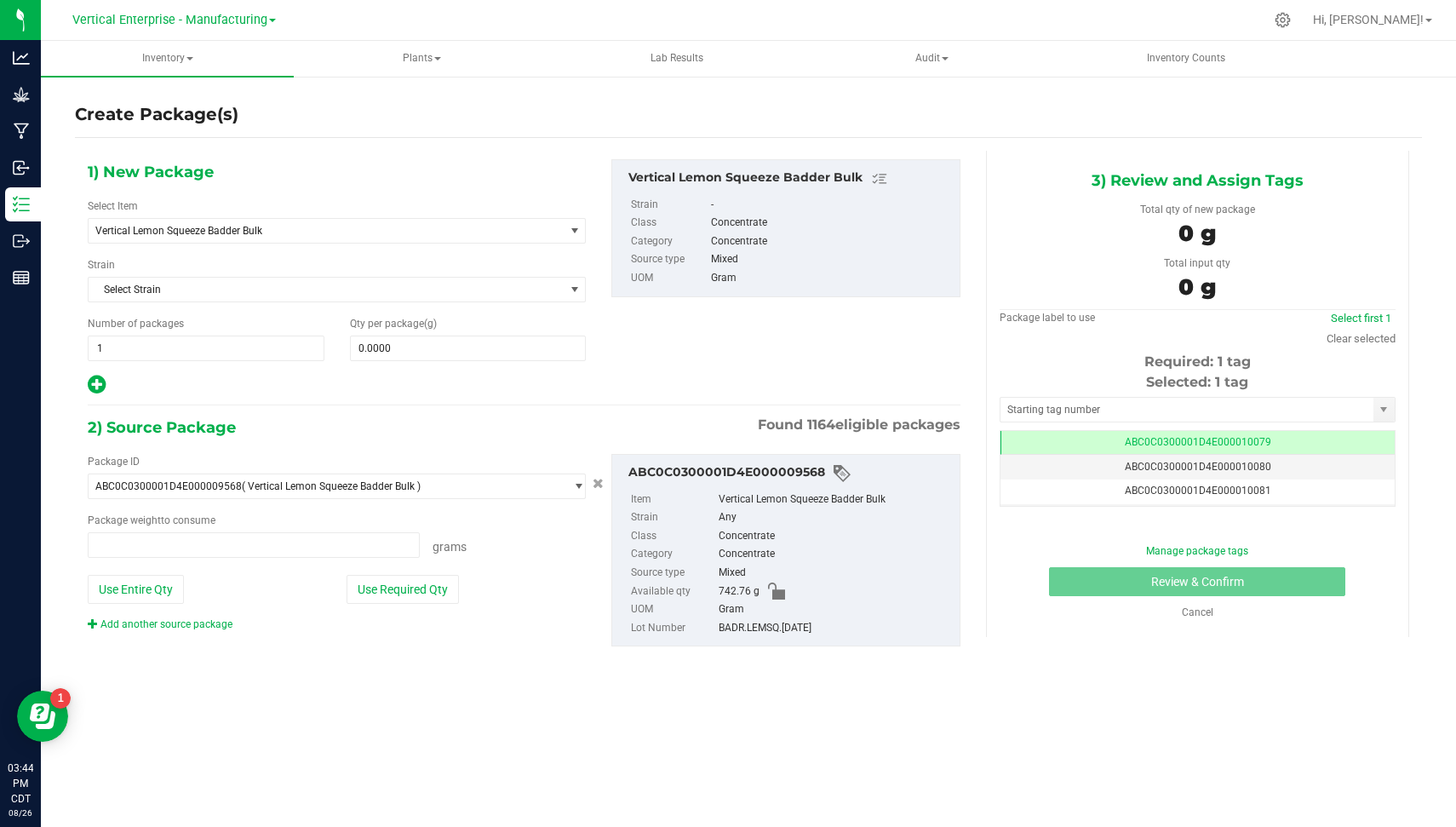
type input "0.0000 g"
click at [252, 234] on span "Vertical Lemon Squeeze Badder Bulk" at bounding box center [318, 230] width 443 height 12
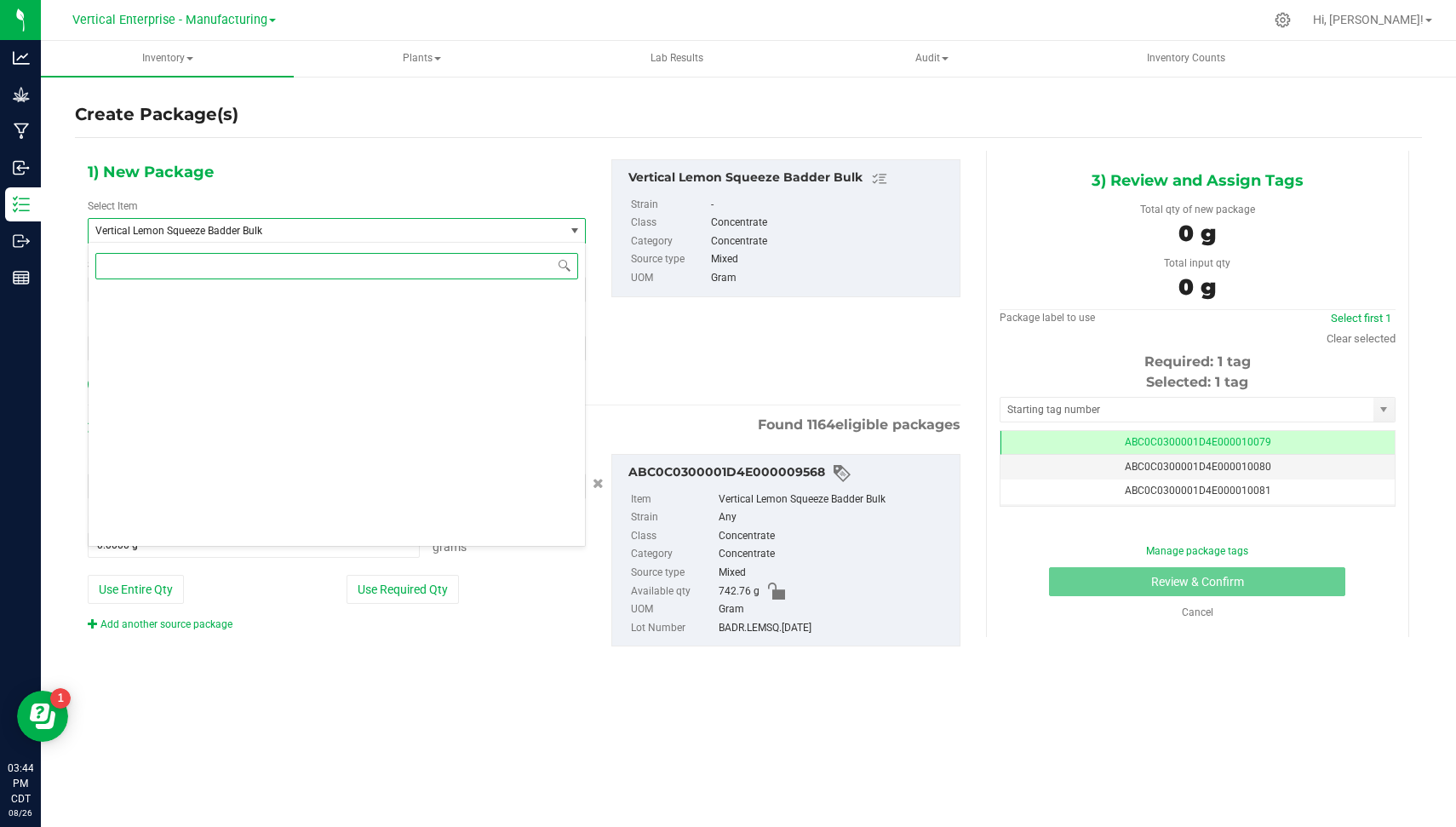
scroll to position [129840, 0]
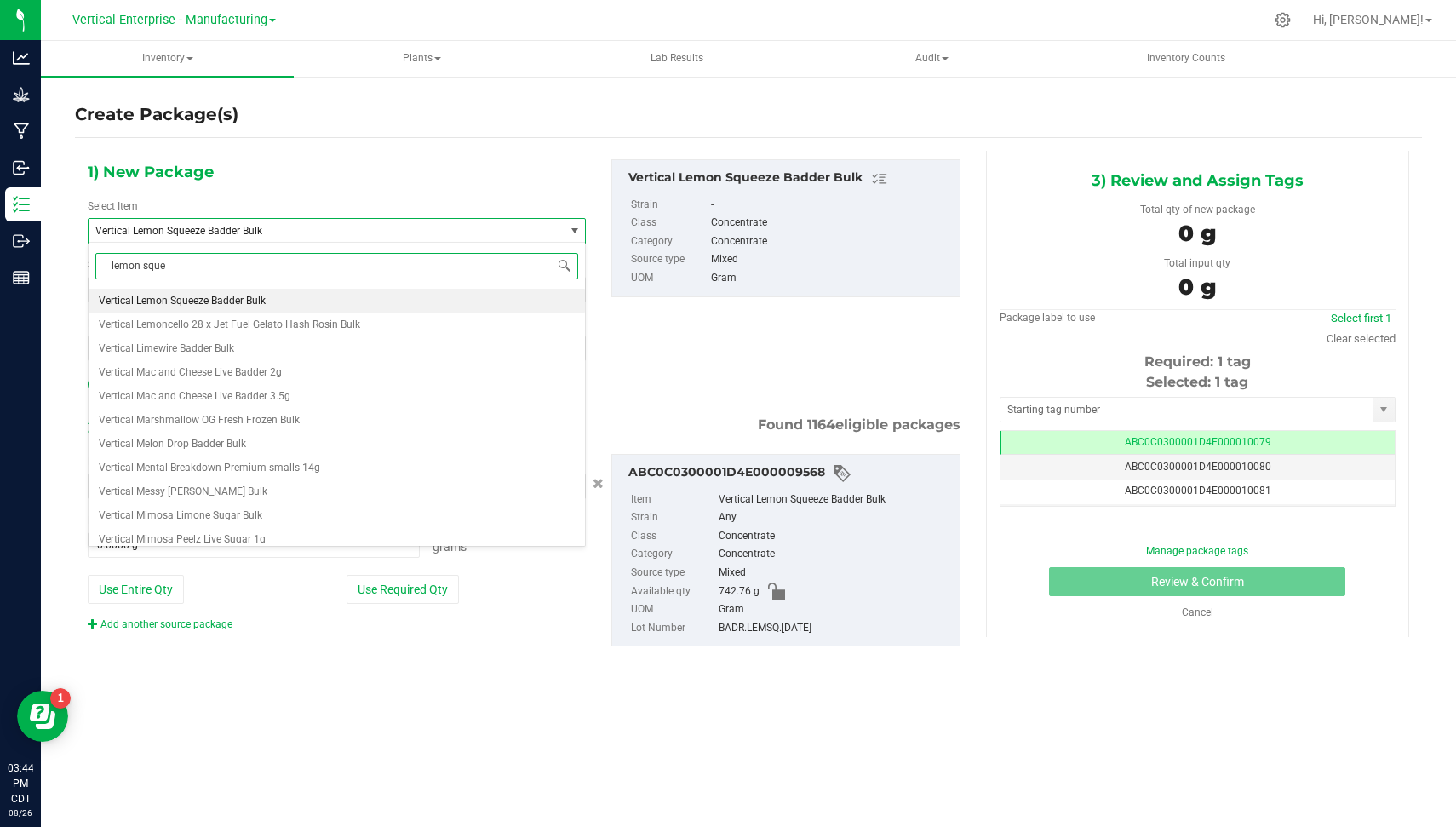
type input "lemon squee"
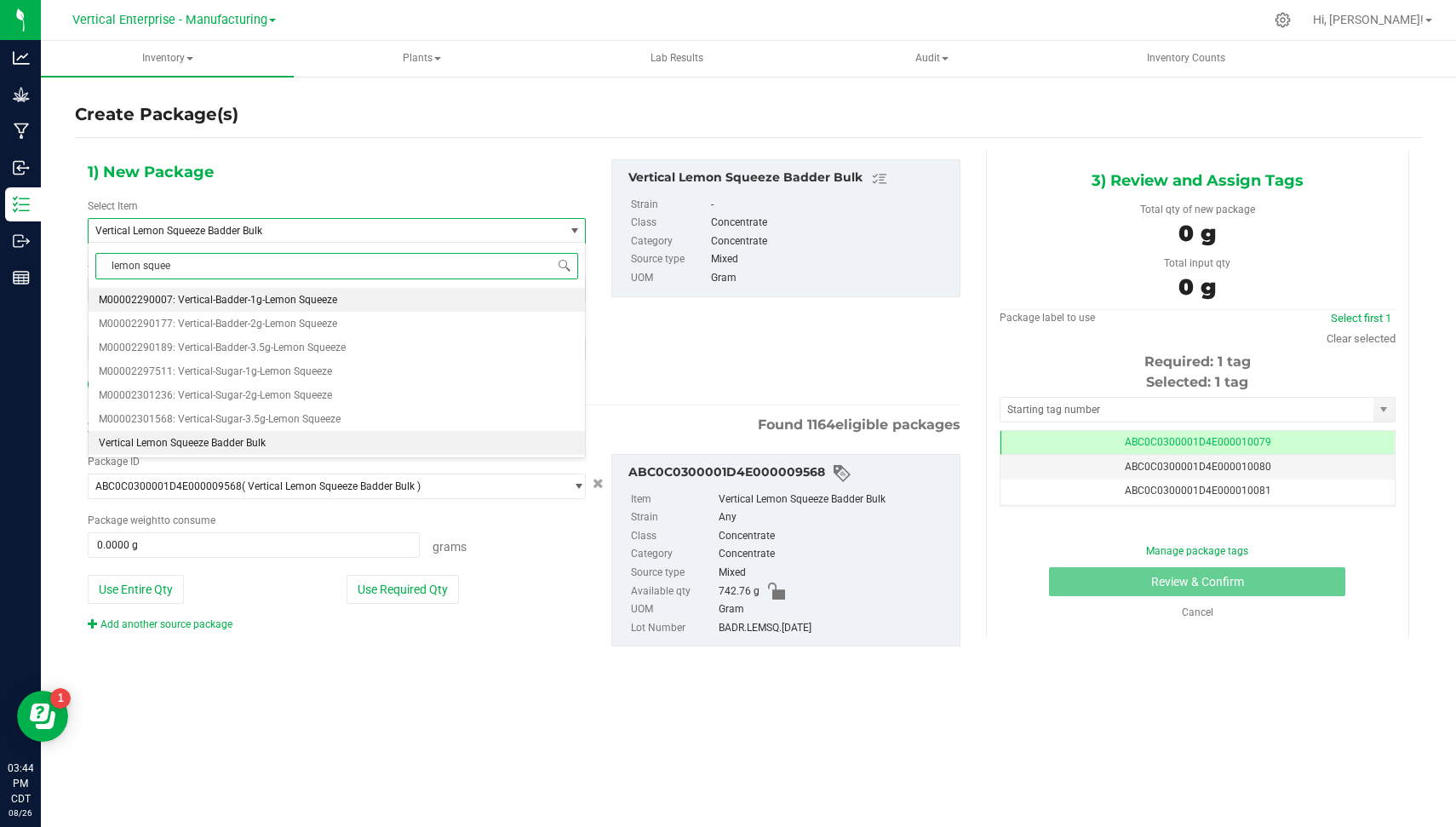
scroll to position [0, 0]
click at [284, 291] on li "M00002290007: Vertical-Badder-1g-Lemon Squeeze" at bounding box center [336, 299] width 497 height 24
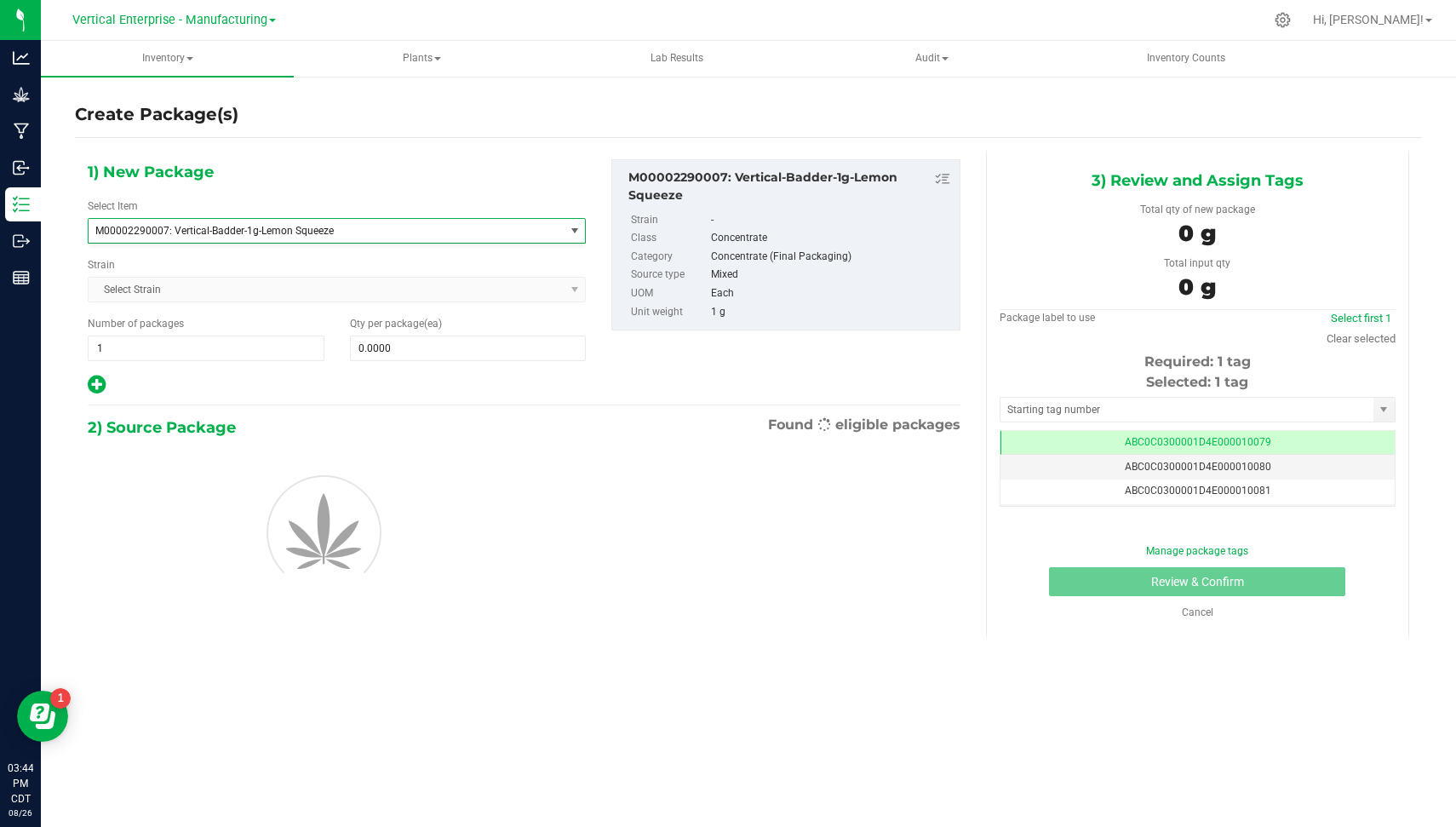
type input "0"
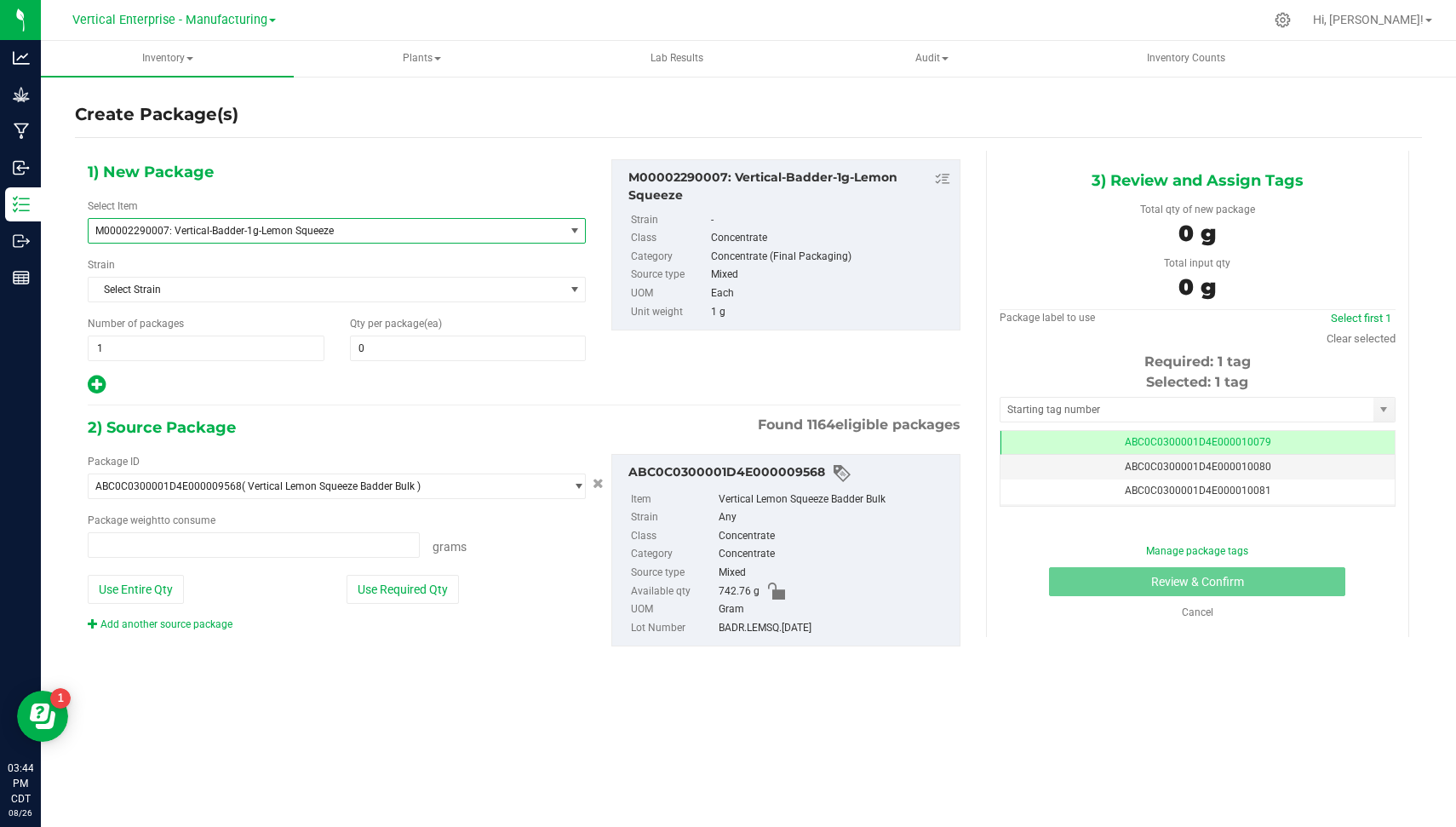
type input "0.0000 g"
click at [256, 336] on span "1 1" at bounding box center [206, 349] width 237 height 25
type input "10"
click at [421, 349] on span at bounding box center [469, 349] width 237 height 25
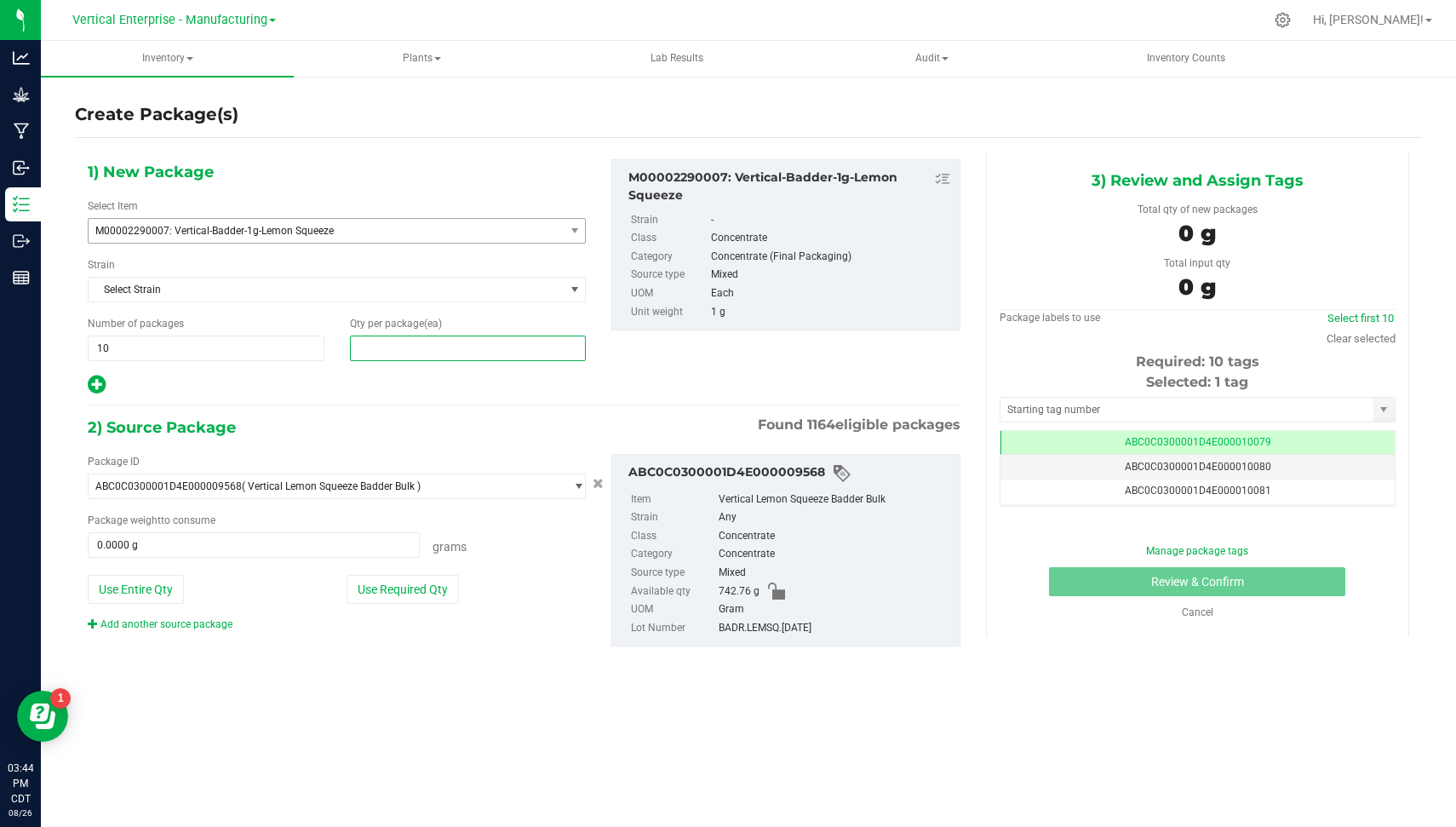
type input "0"
click at [440, 386] on div at bounding box center [337, 384] width 499 height 22
click at [414, 358] on div "1) New Package Select Item M00002290007: Vertical-Badder-1g-Lemon Squeeze M0000…" at bounding box center [336, 278] width 524 height 237
click at [409, 354] on span at bounding box center [469, 349] width 237 height 25
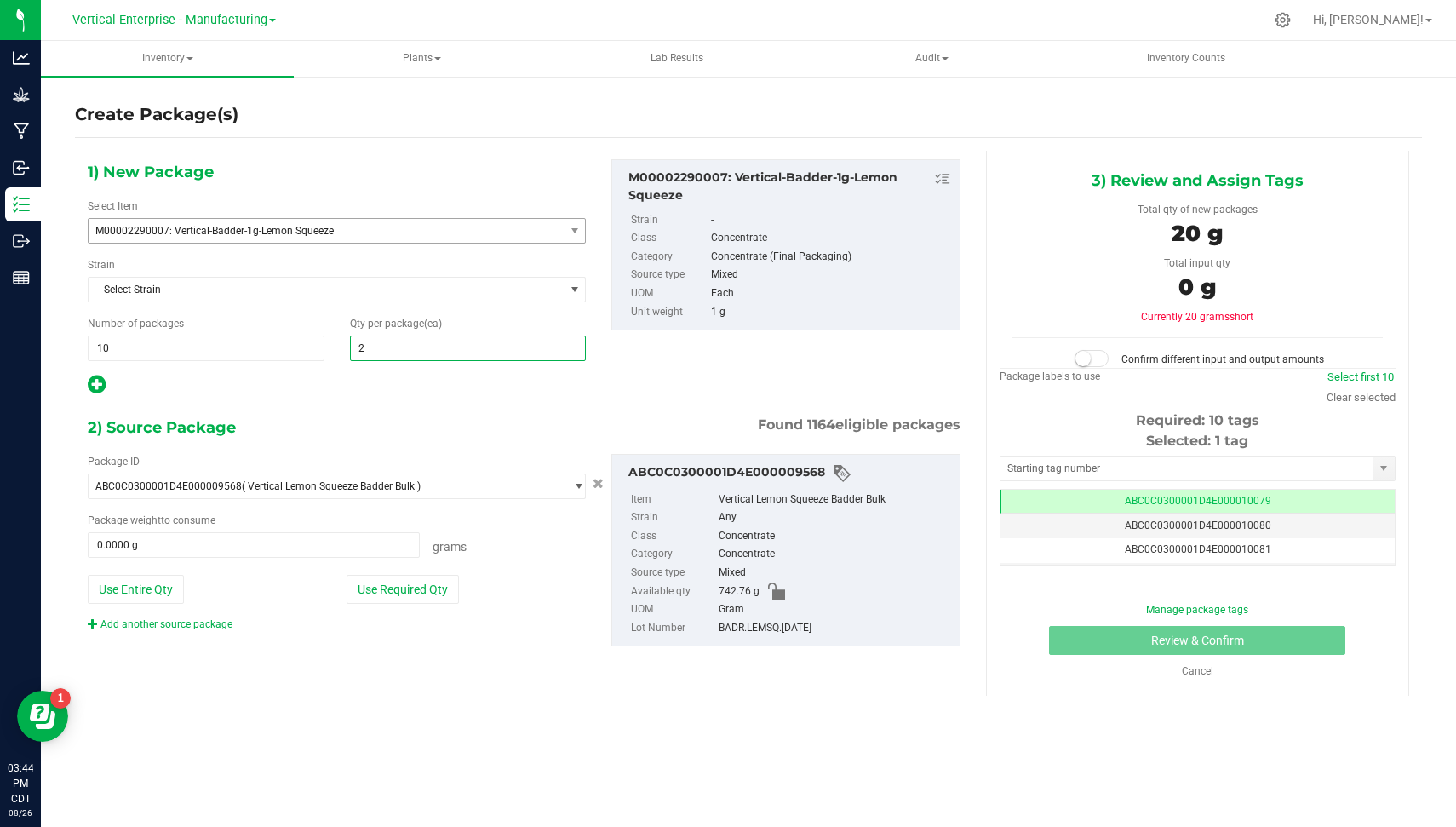
type input "20"
click at [393, 577] on button "Use Required Qty" at bounding box center [403, 590] width 112 height 29
type input "200.0000 g"
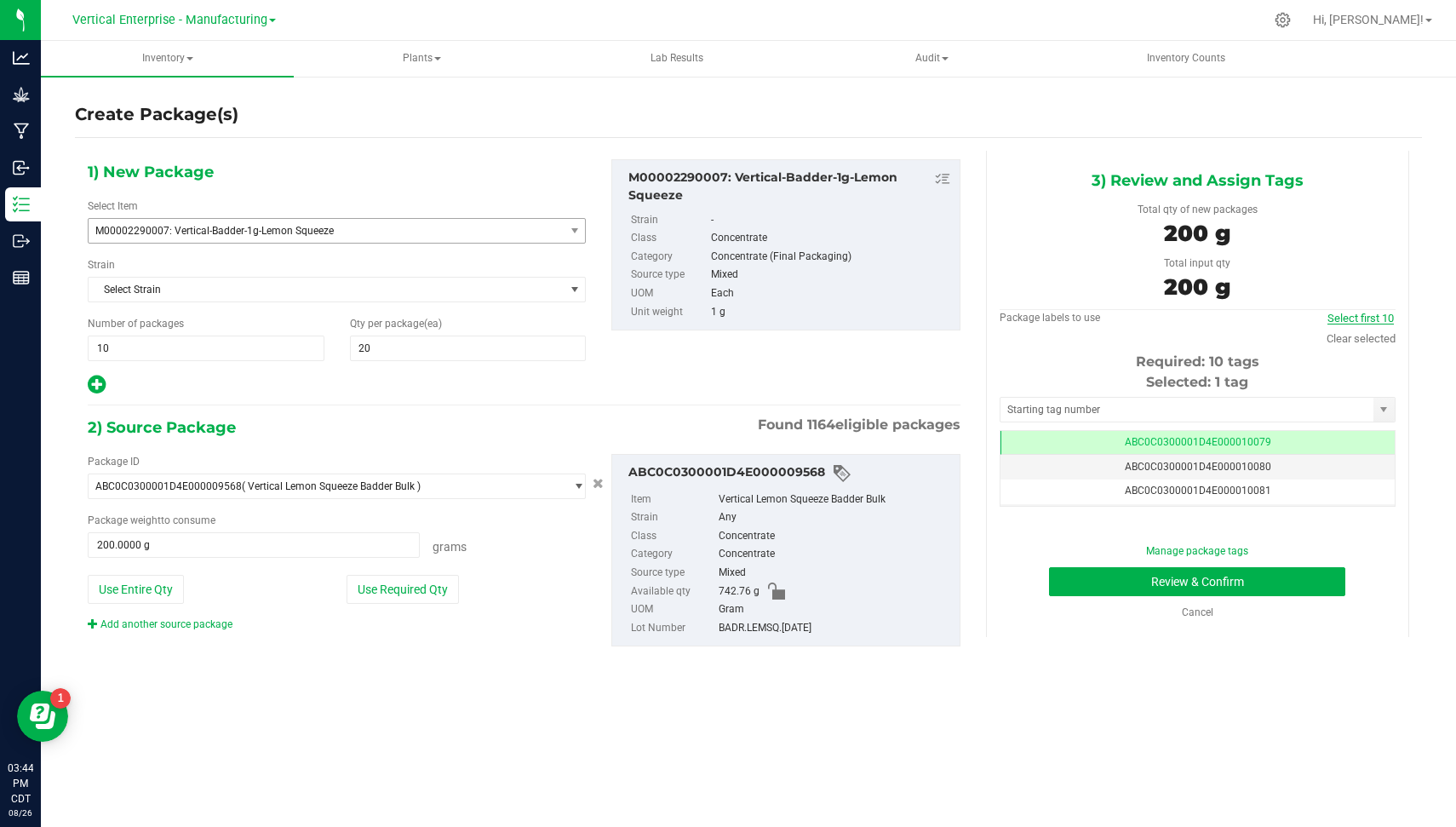
click at [1371, 319] on link "Select first 10" at bounding box center [1361, 318] width 67 height 13
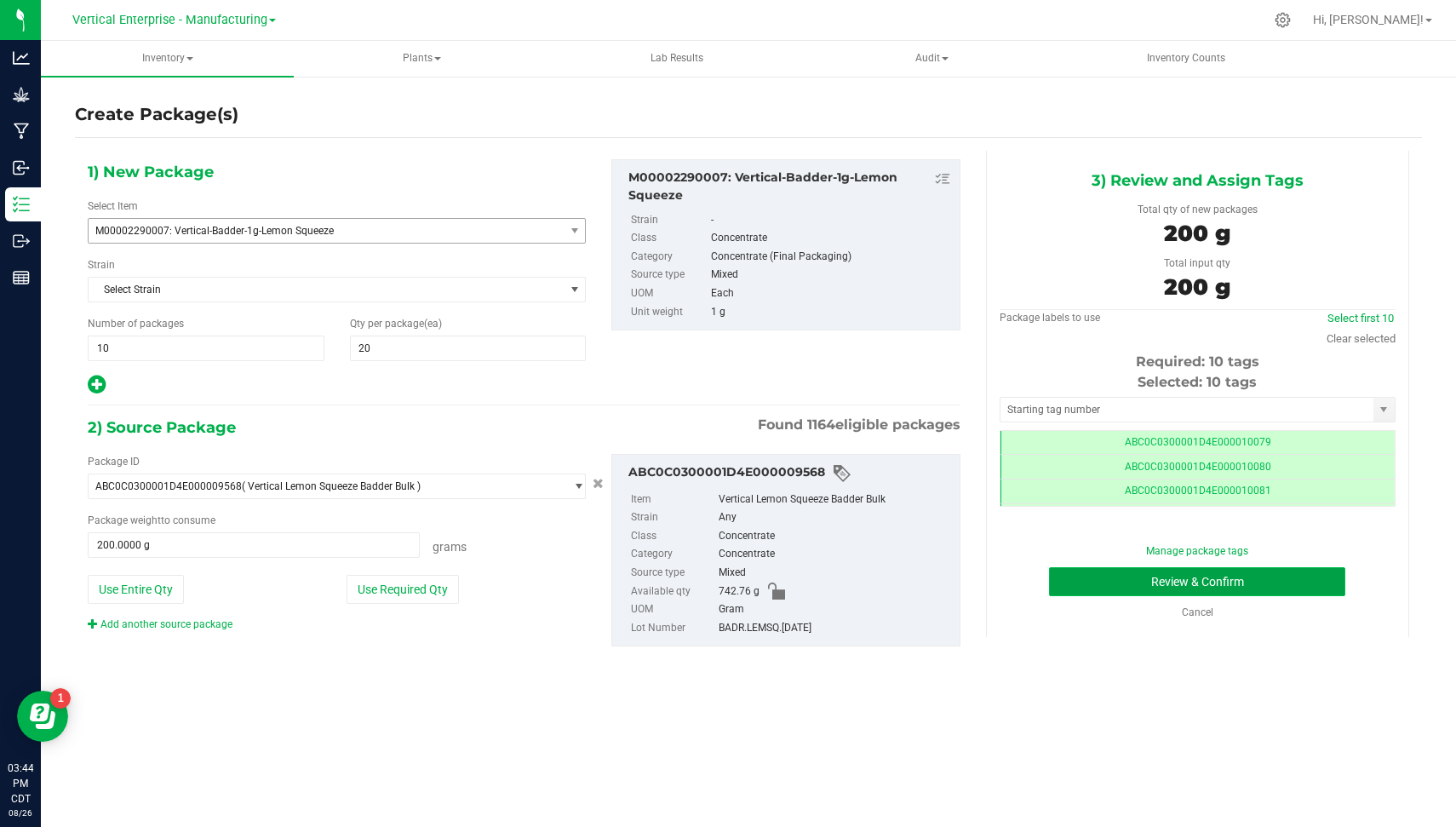
click at [1320, 582] on button "Review & Confirm" at bounding box center [1198, 582] width 296 height 29
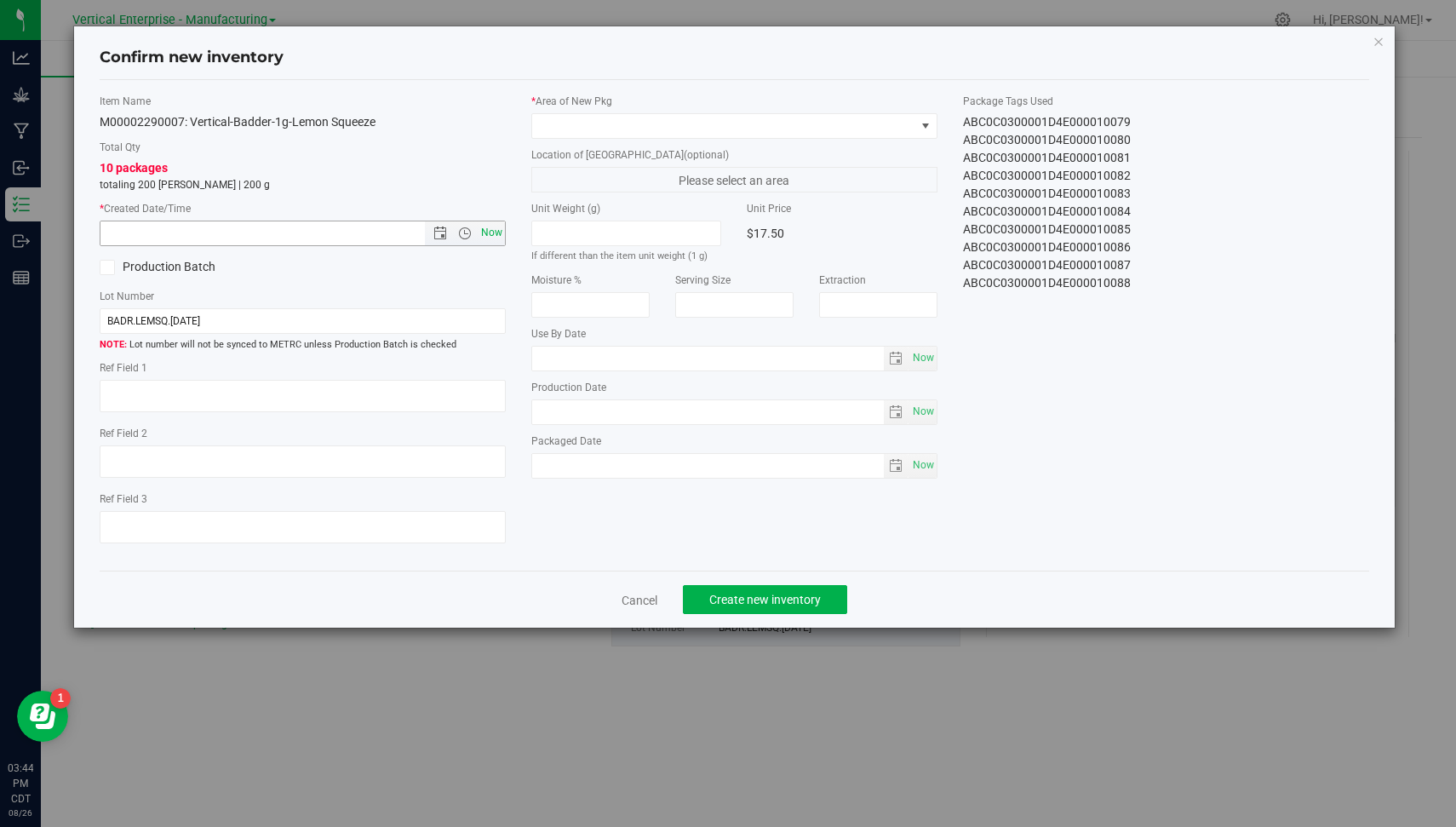
click at [500, 232] on span "Now" at bounding box center [493, 233] width 29 height 25
click at [633, 120] on span at bounding box center [724, 126] width 383 height 24
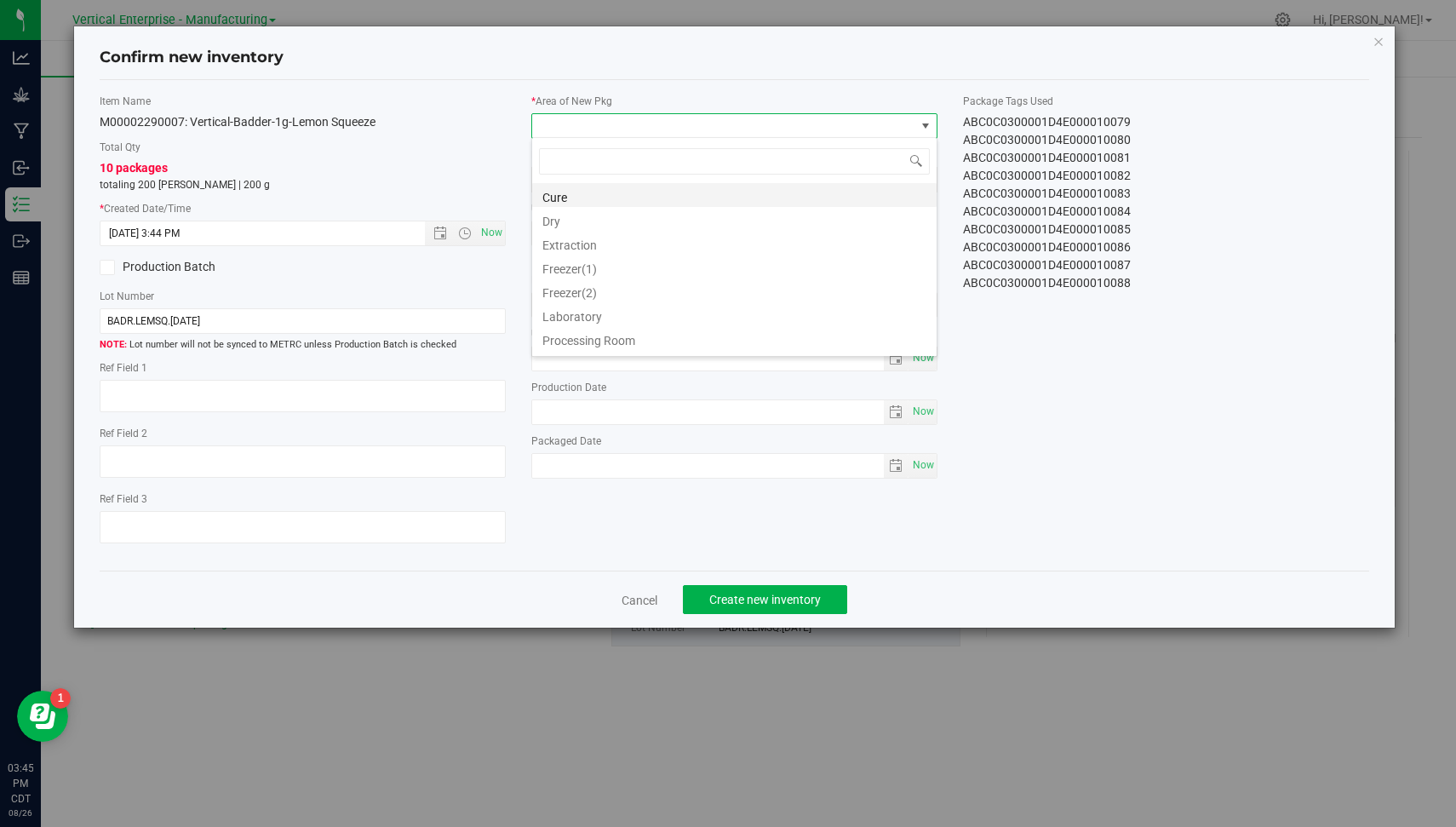
scroll to position [85169, 84763]
click at [876, 339] on li "Vault" at bounding box center [735, 342] width 405 height 24
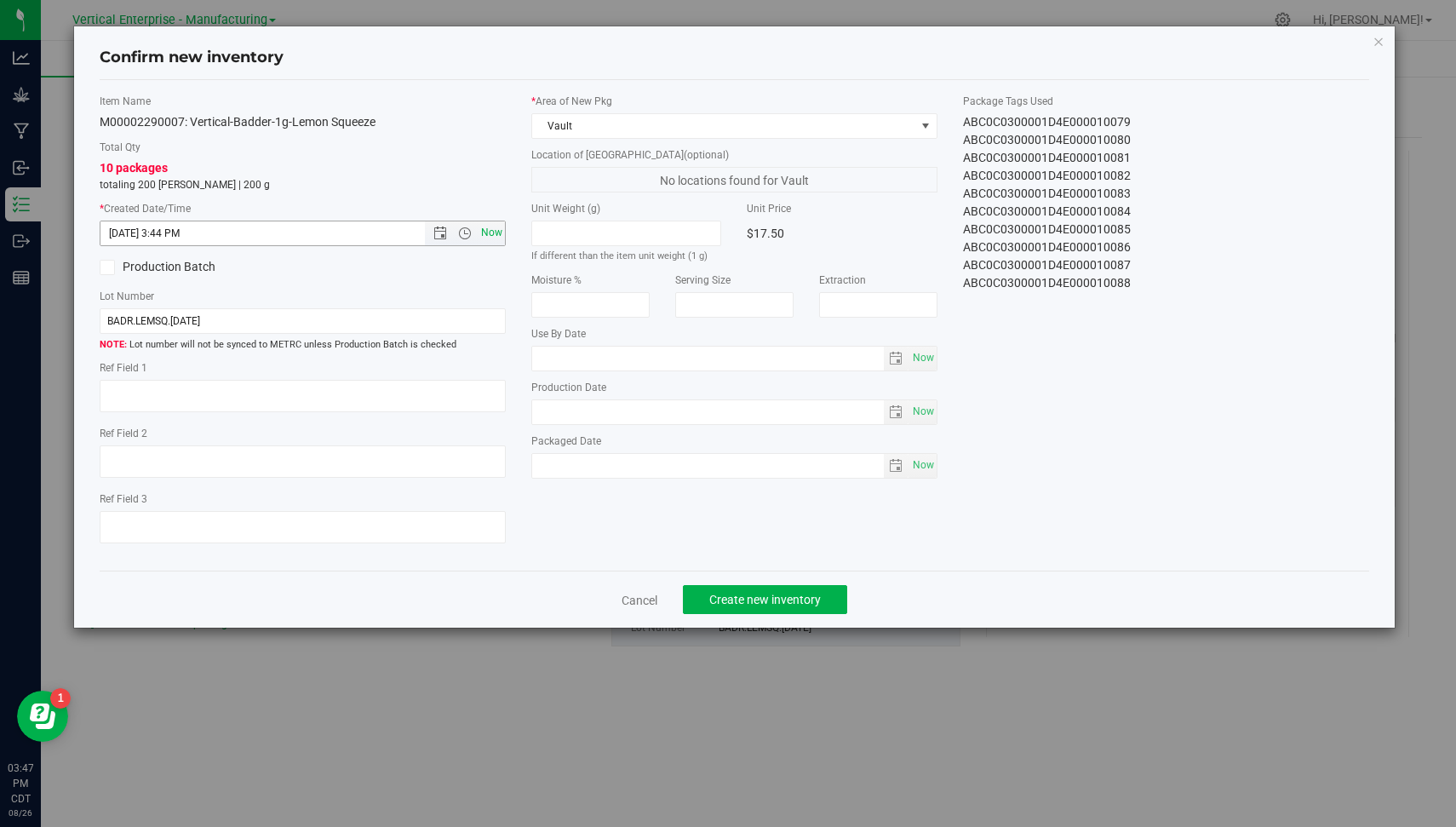
click at [503, 230] on span "Now" at bounding box center [493, 233] width 29 height 25
type input "[DATE] 3:47 PM"
click at [750, 603] on span "Create new inventory" at bounding box center [765, 599] width 111 height 14
